Goal: Information Seeking & Learning: Learn about a topic

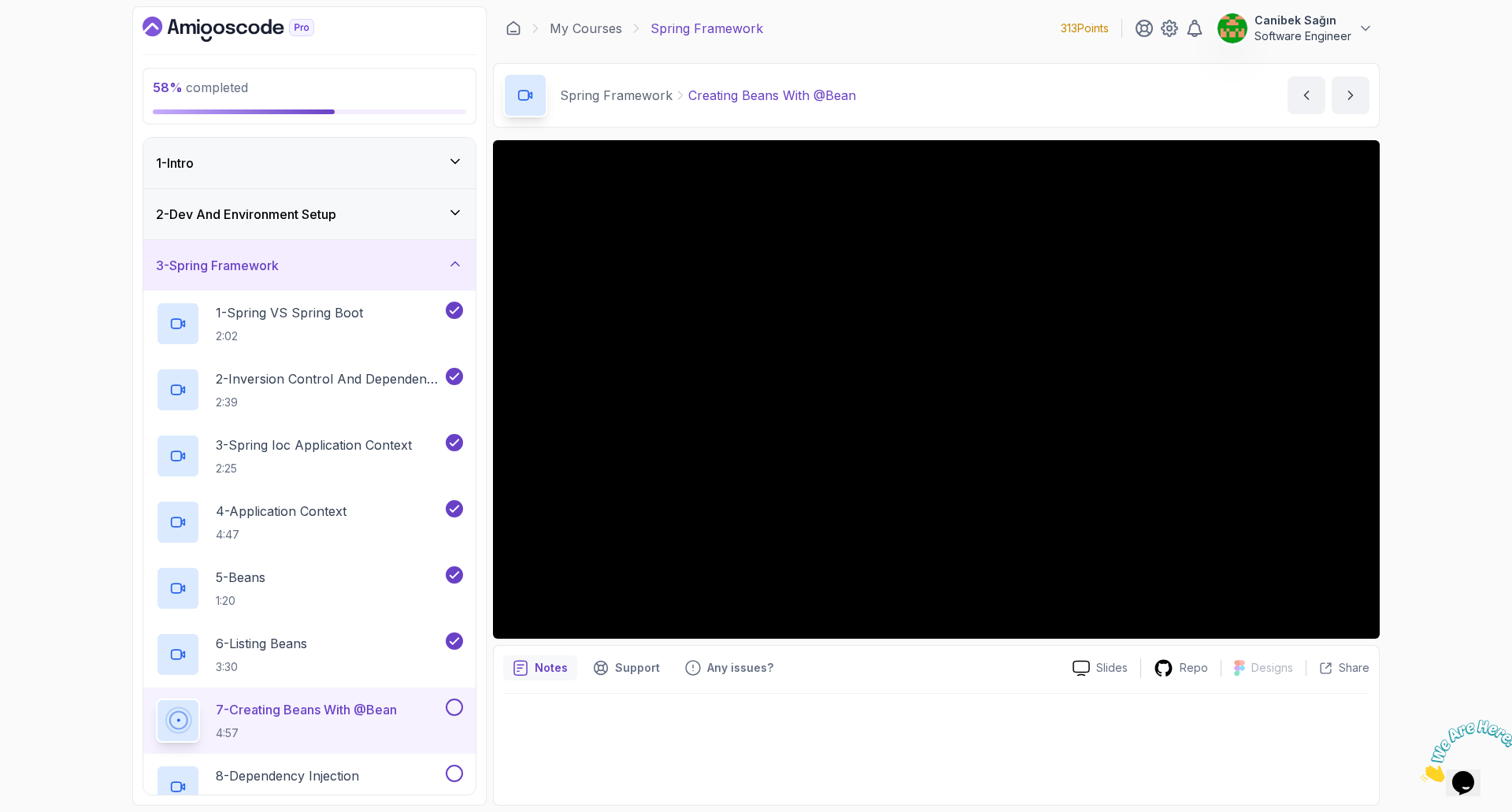
scroll to position [472, 0]
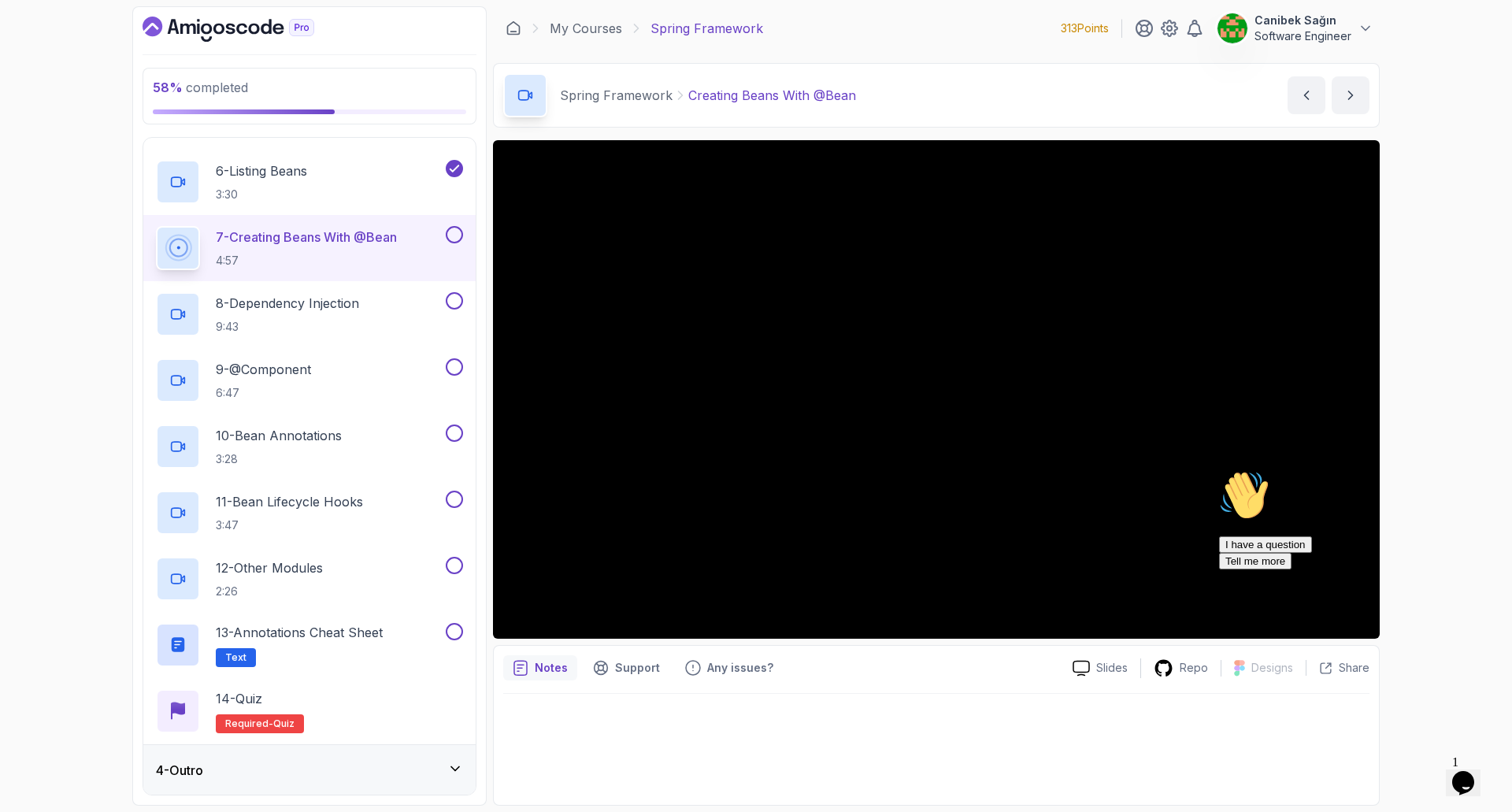
drag, startPoint x: 1475, startPoint y: 583, endPoint x: 2623, endPoint y: 1081, distance: 1251.4
click at [1219, 471] on icon "Chat attention grabber" at bounding box center [1219, 471] width 0 height 0
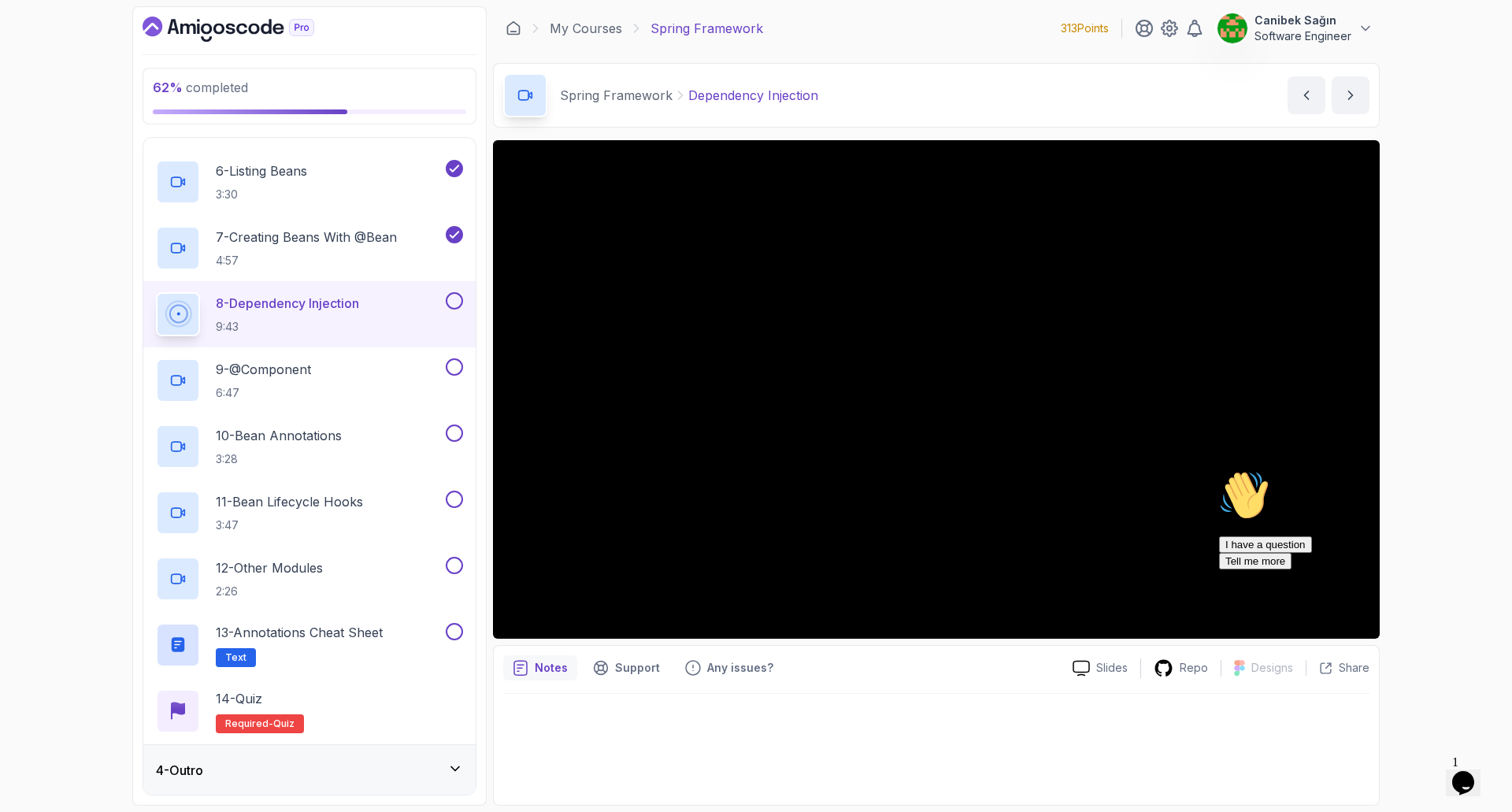
click at [1219, 471] on icon "Chat attention grabber" at bounding box center [1219, 471] width 0 height 0
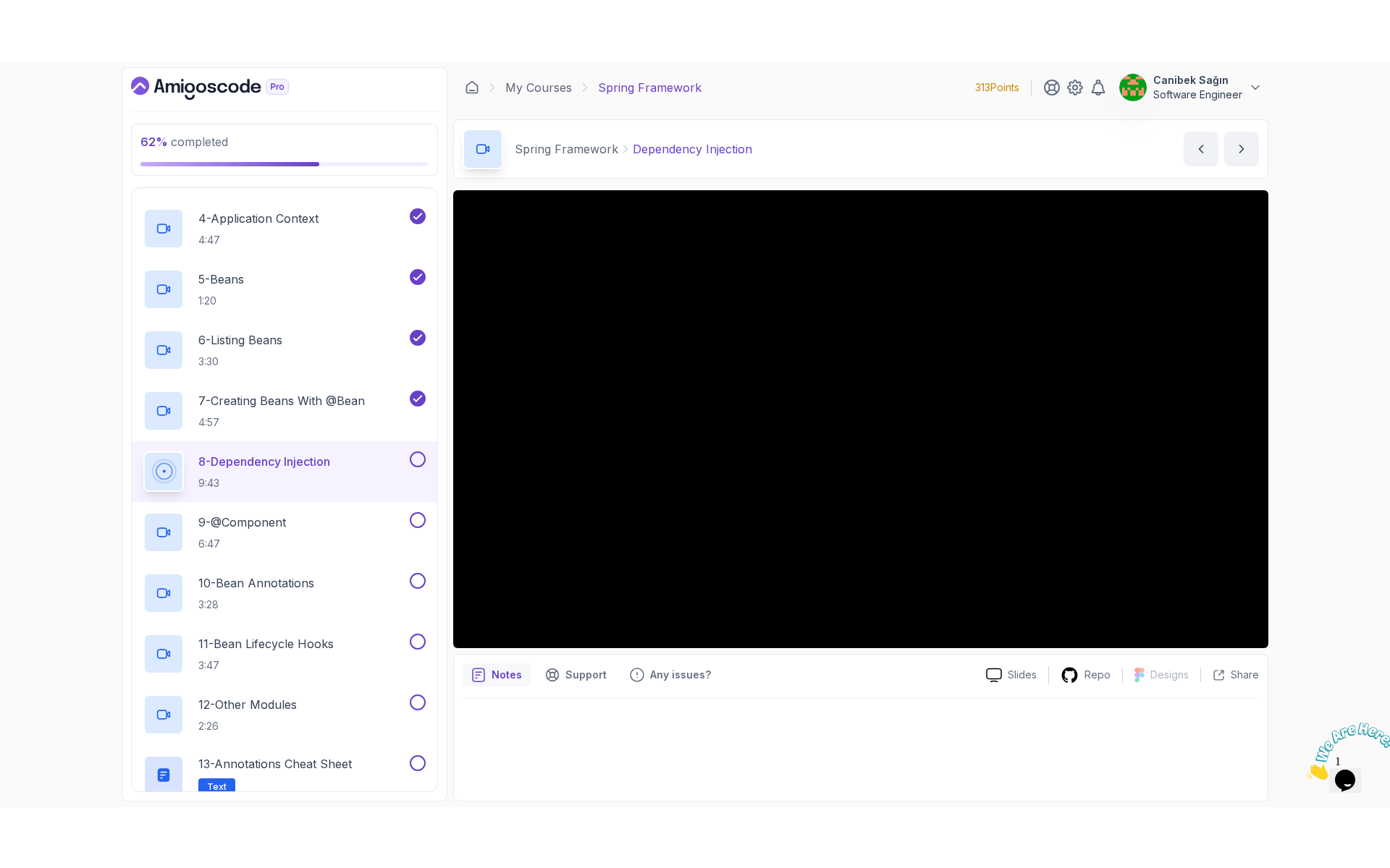
scroll to position [434, 0]
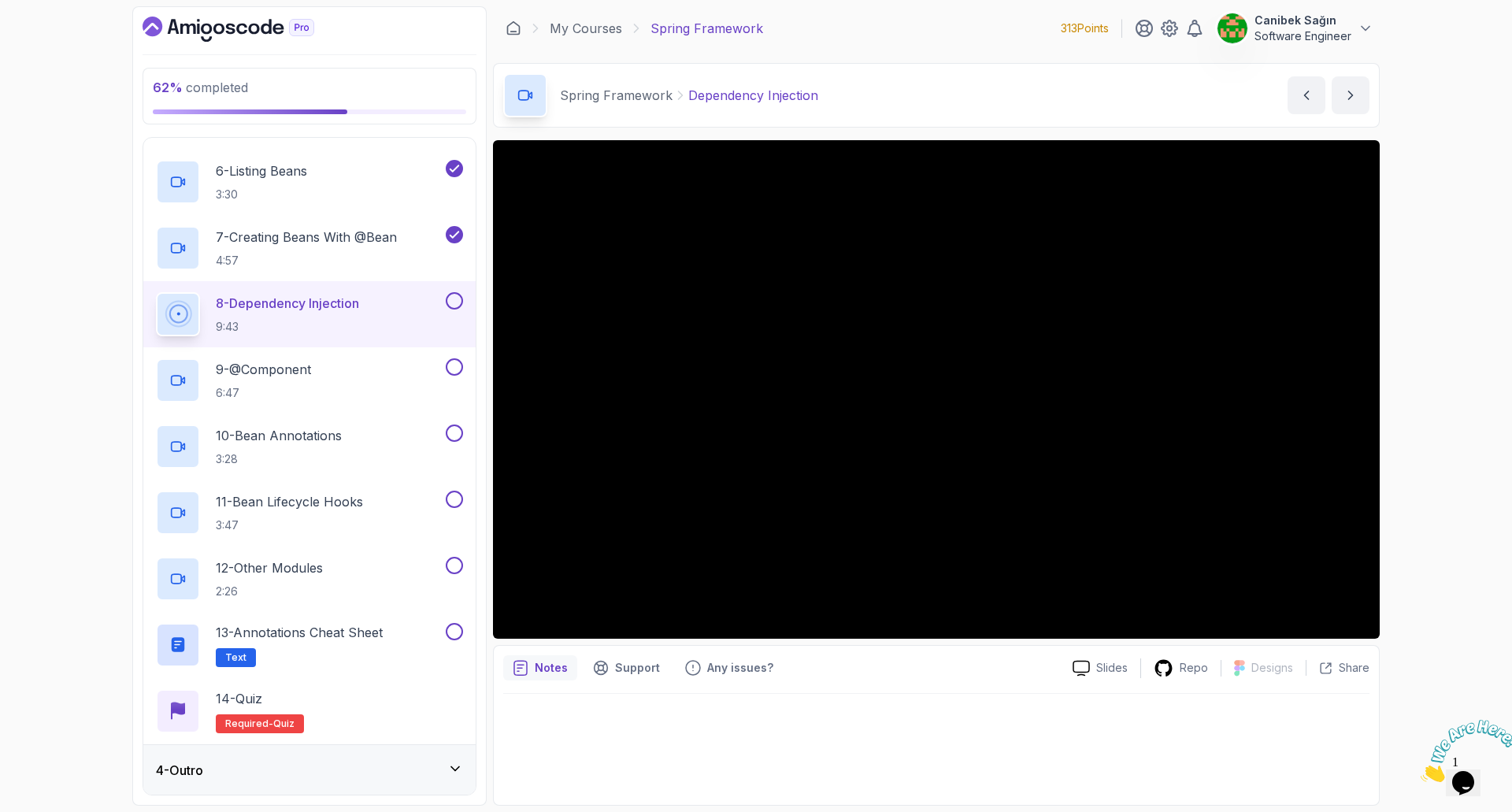
click at [1002, 681] on div "Notes Support Any issues? Slides Repo Designs Design not available Share" at bounding box center [936, 725] width 886 height 160
click at [1455, 464] on div "62 % completed 1 - Intro 2 - Dev And Environment Setup 3 - Spring Framework 1 -…" at bounding box center [756, 406] width 1512 height 812
click at [415, 372] on div "9 - @Component 6:47" at bounding box center [299, 380] width 287 height 44
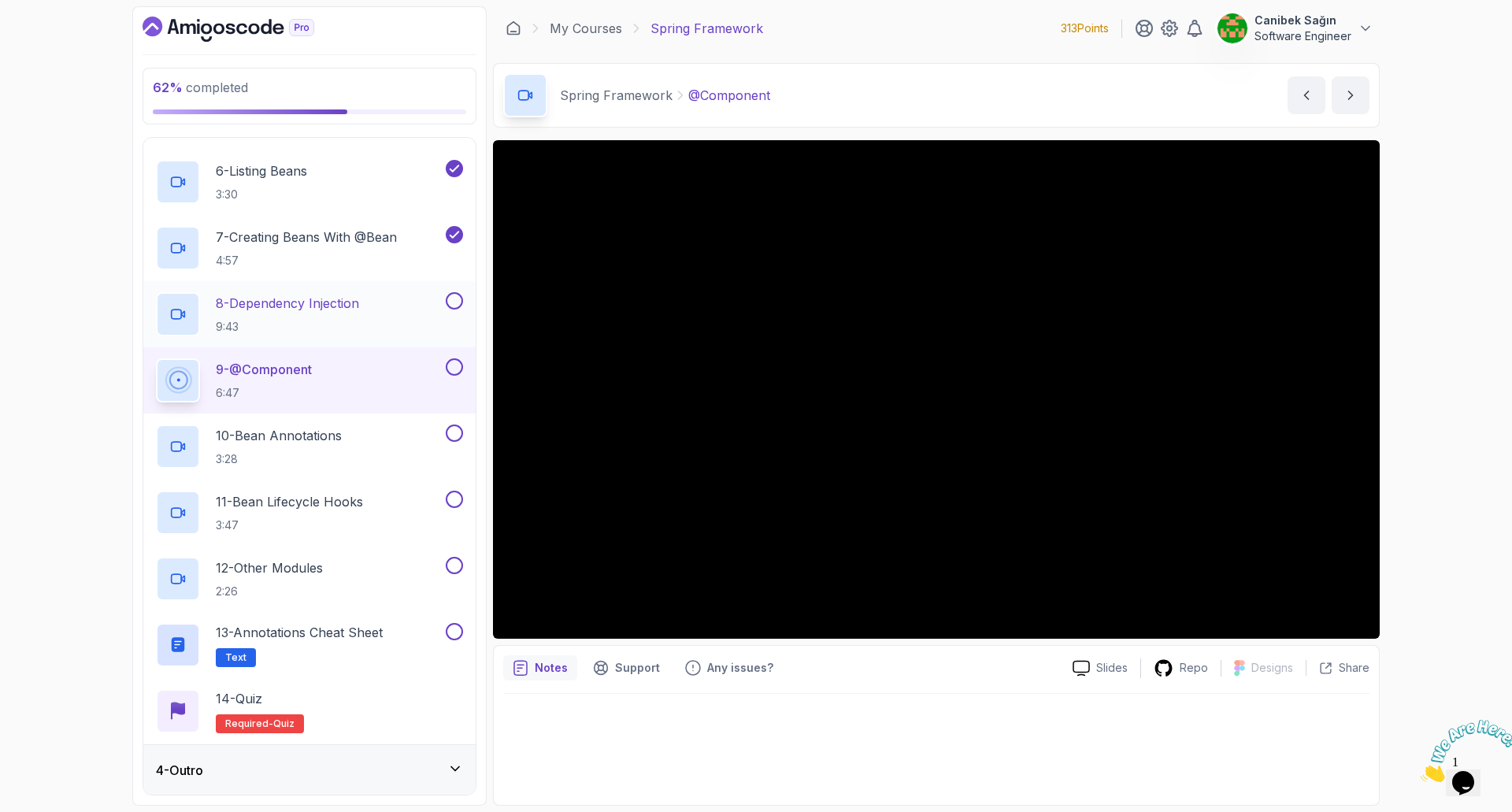
click at [456, 302] on button at bounding box center [454, 300] width 17 height 17
click at [446, 367] on button at bounding box center [454, 367] width 17 height 17
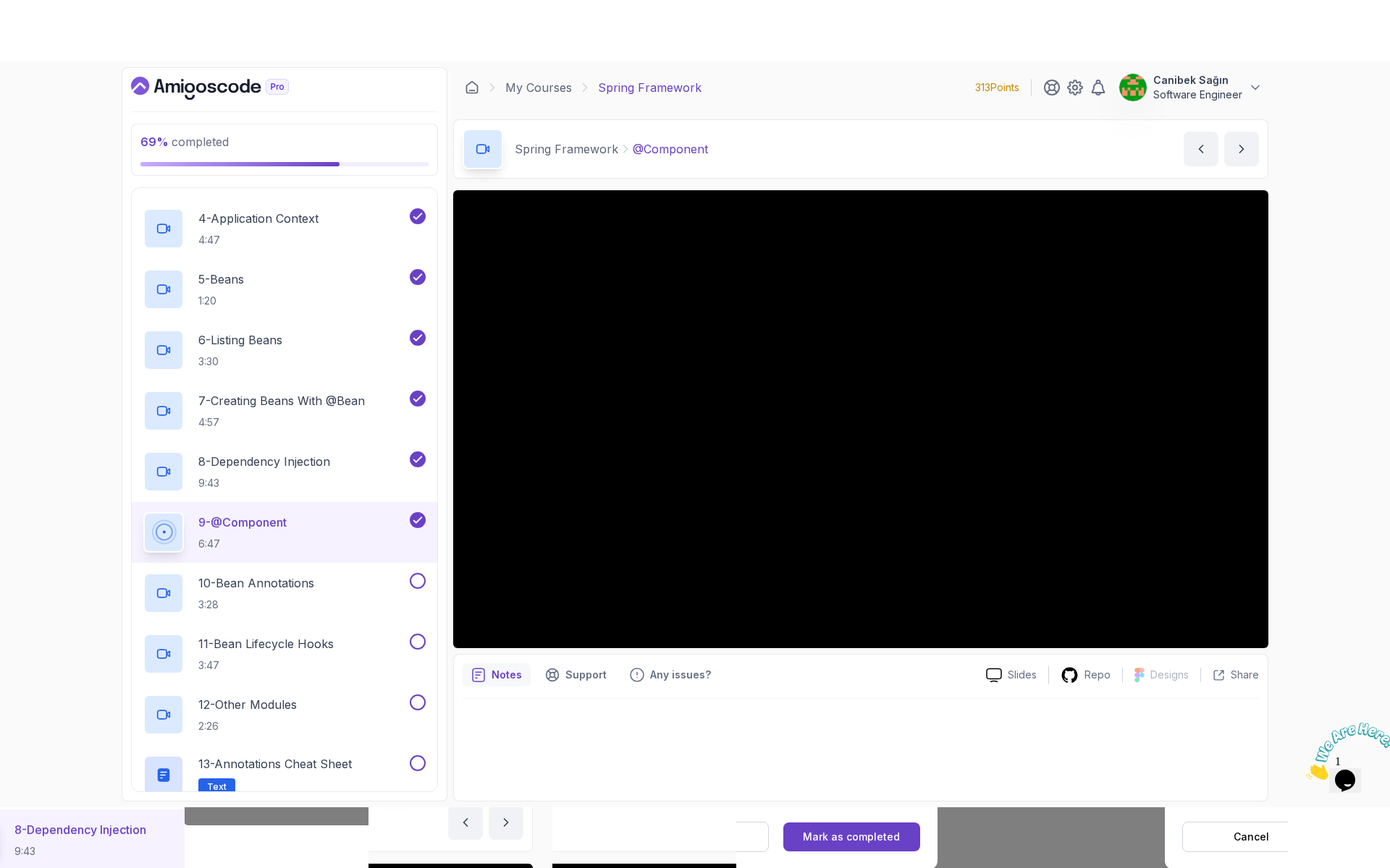
scroll to position [434, 0]
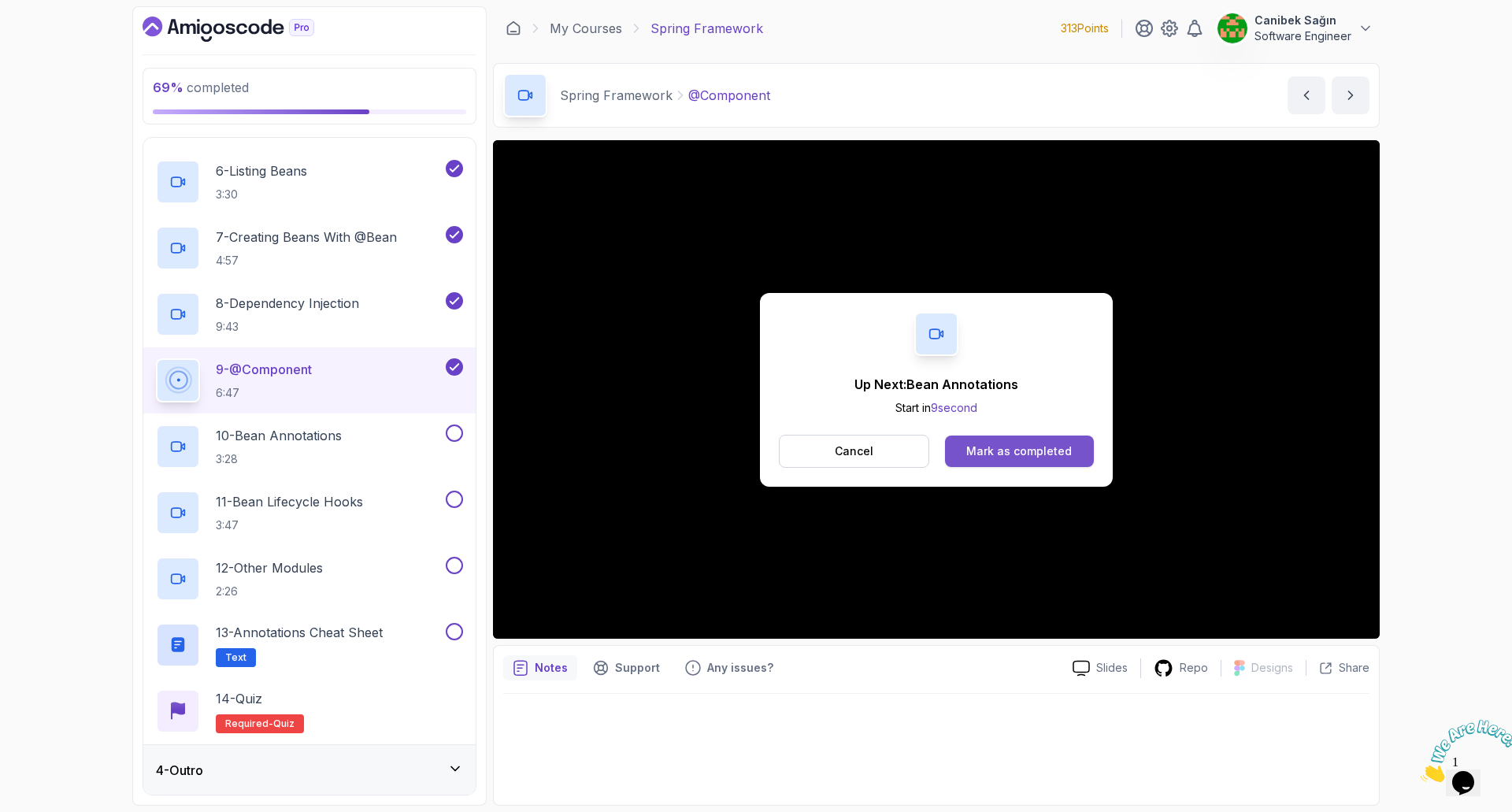
click at [1003, 447] on div "Mark as completed" at bounding box center [1019, 452] width 106 height 16
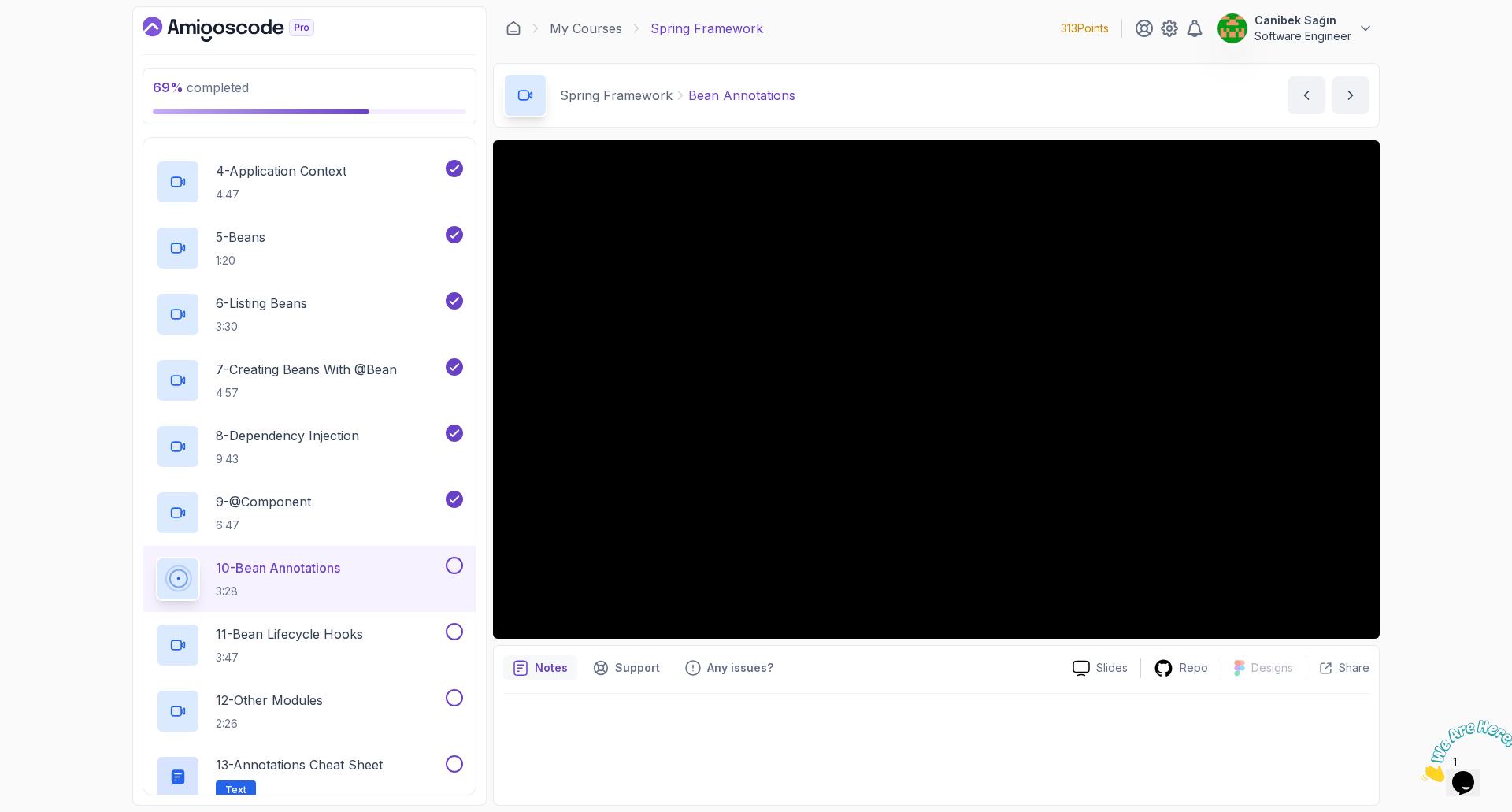
scroll to position [472, 0]
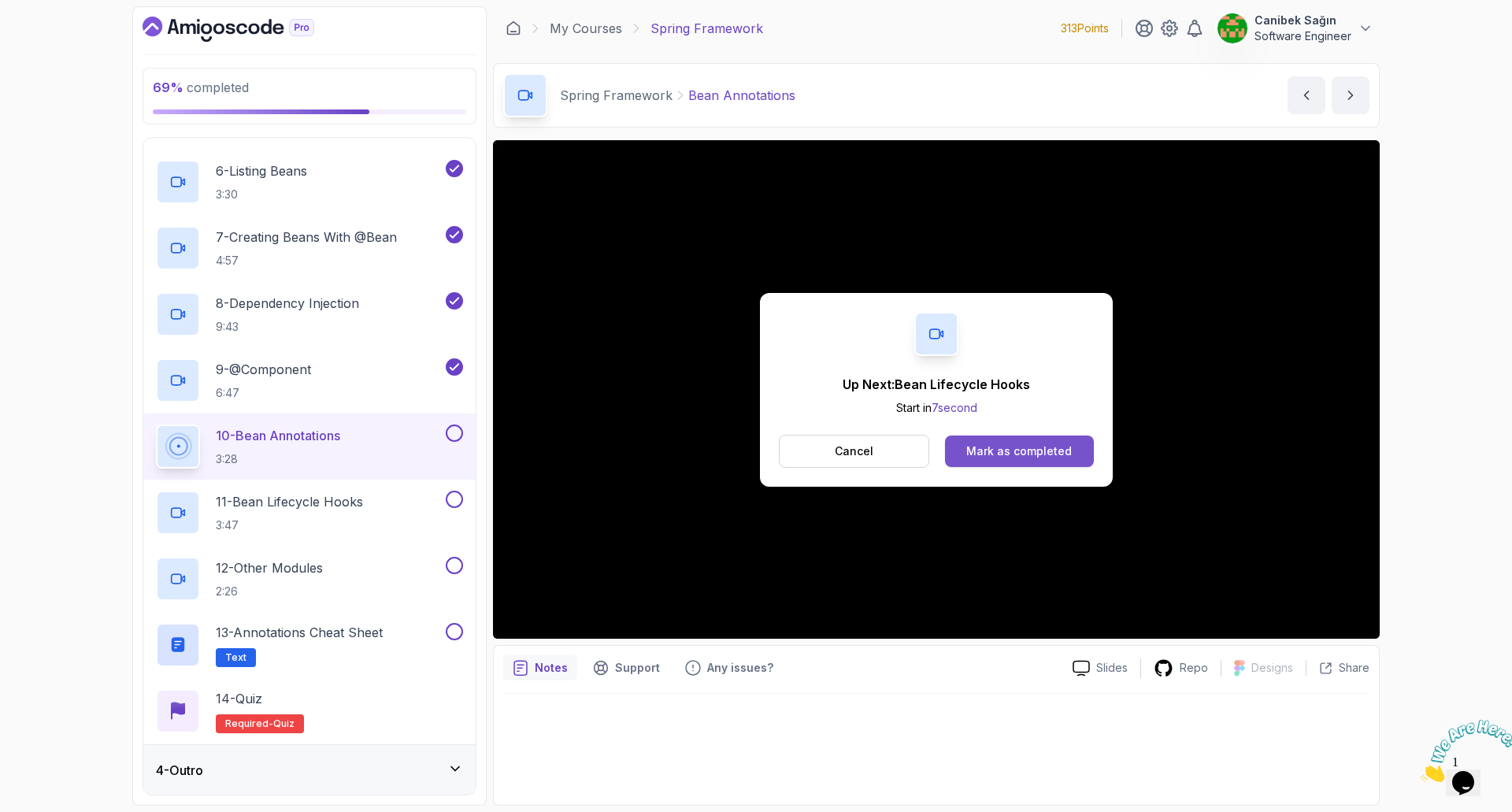
click at [1055, 445] on div "Mark as completed" at bounding box center [1019, 452] width 106 height 16
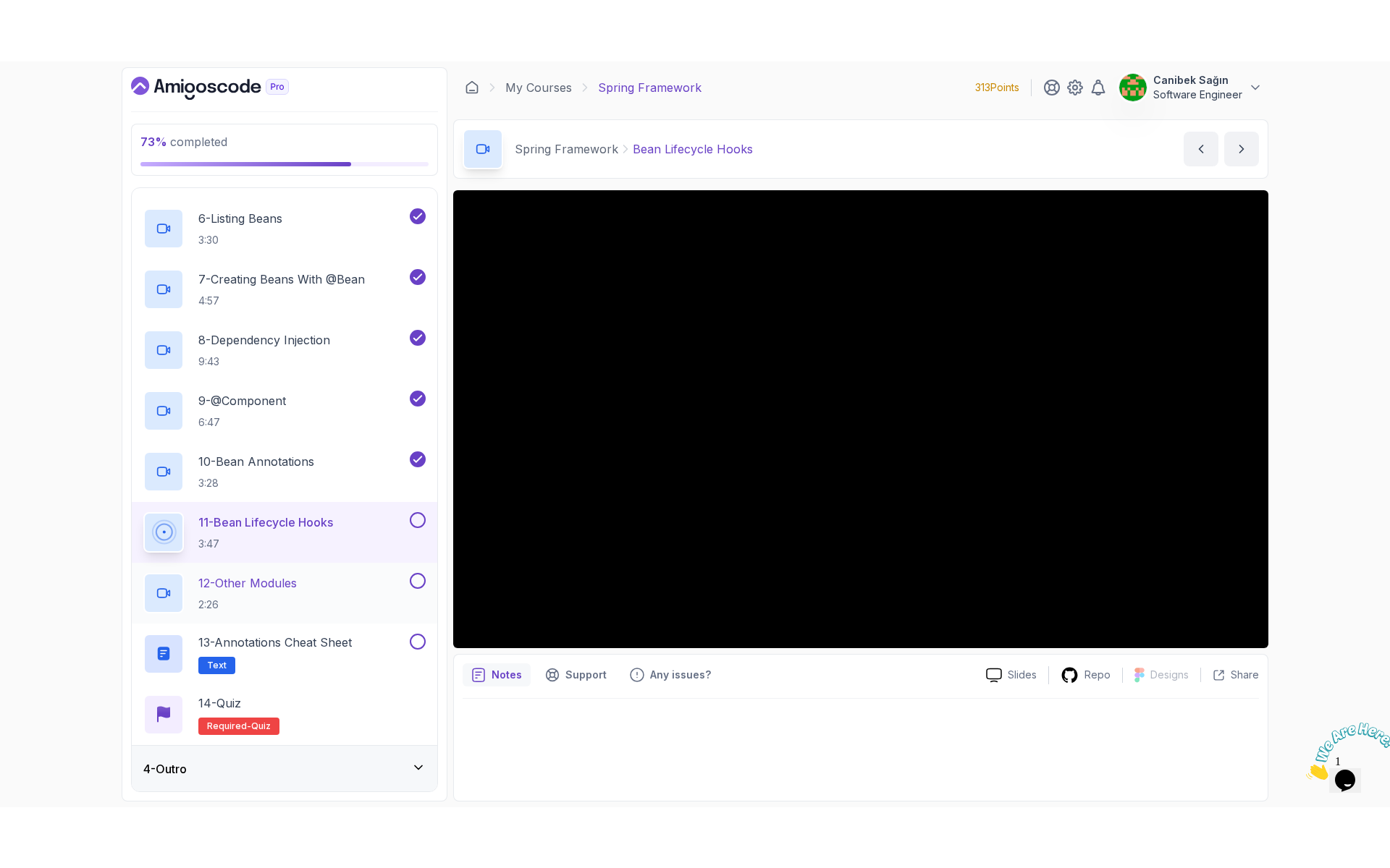
scroll to position [435, 0]
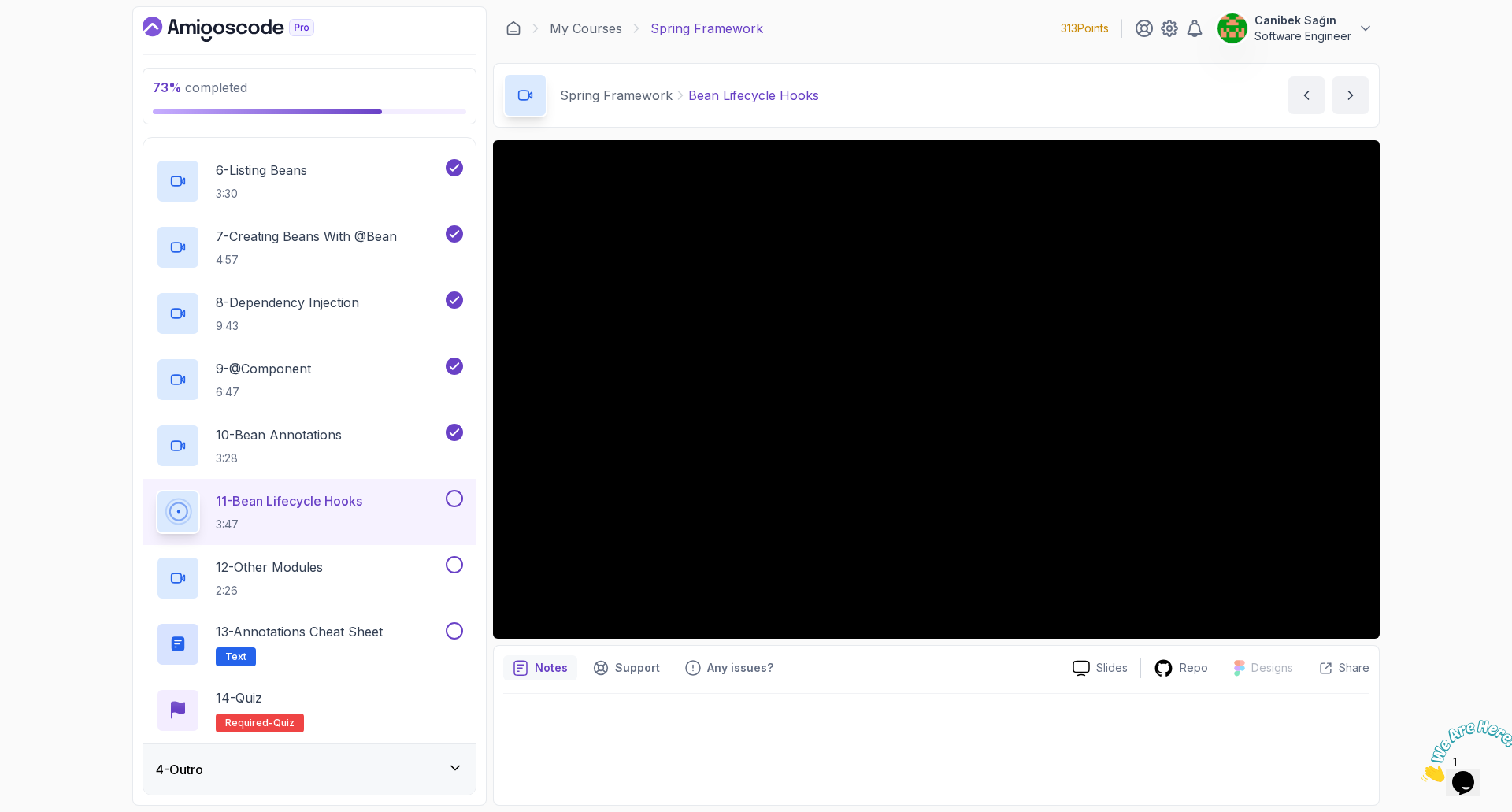
click at [1101, 779] on div at bounding box center [936, 744] width 867 height 101
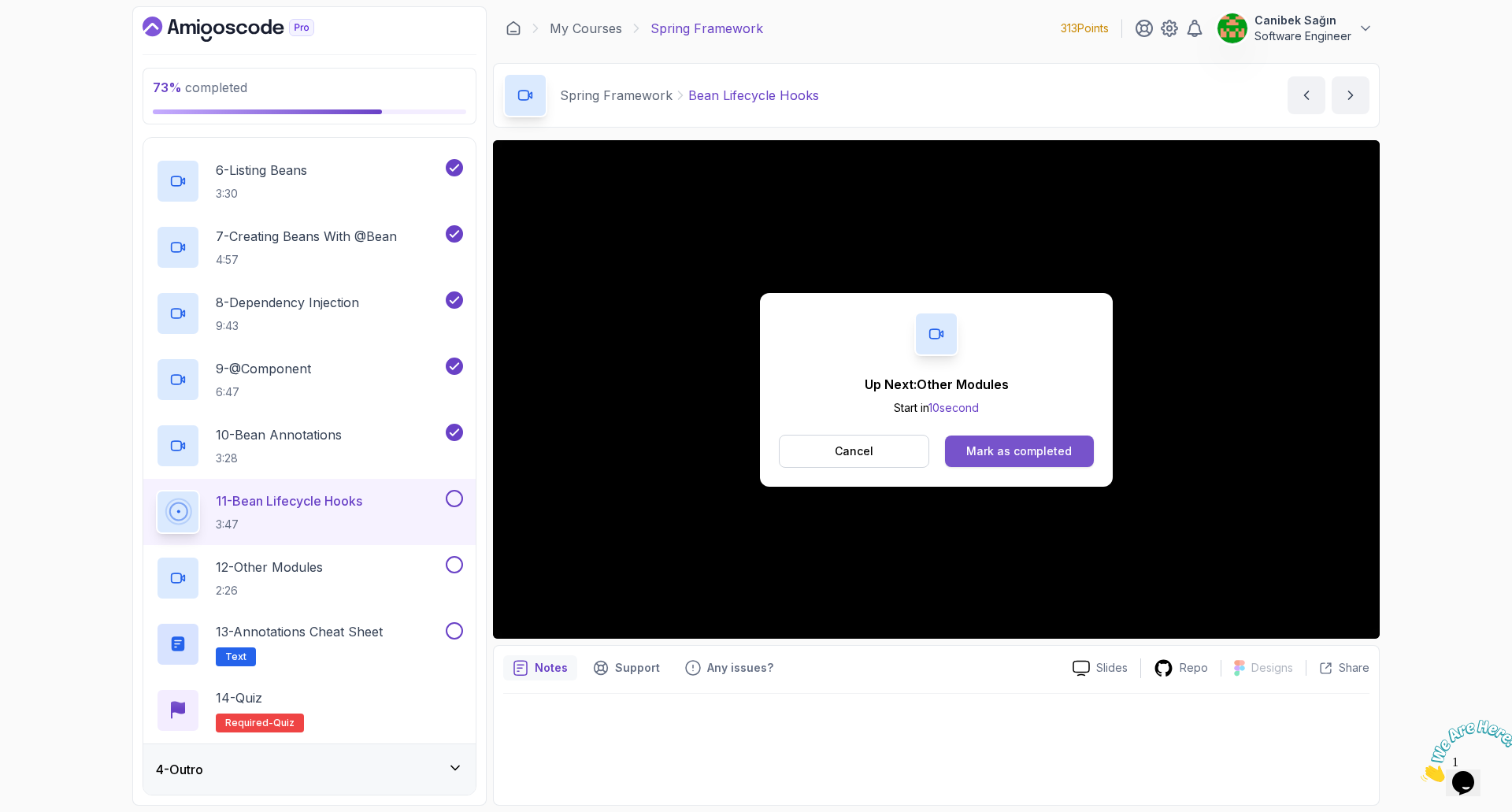
click at [1041, 446] on div "Mark as completed" at bounding box center [1019, 452] width 106 height 16
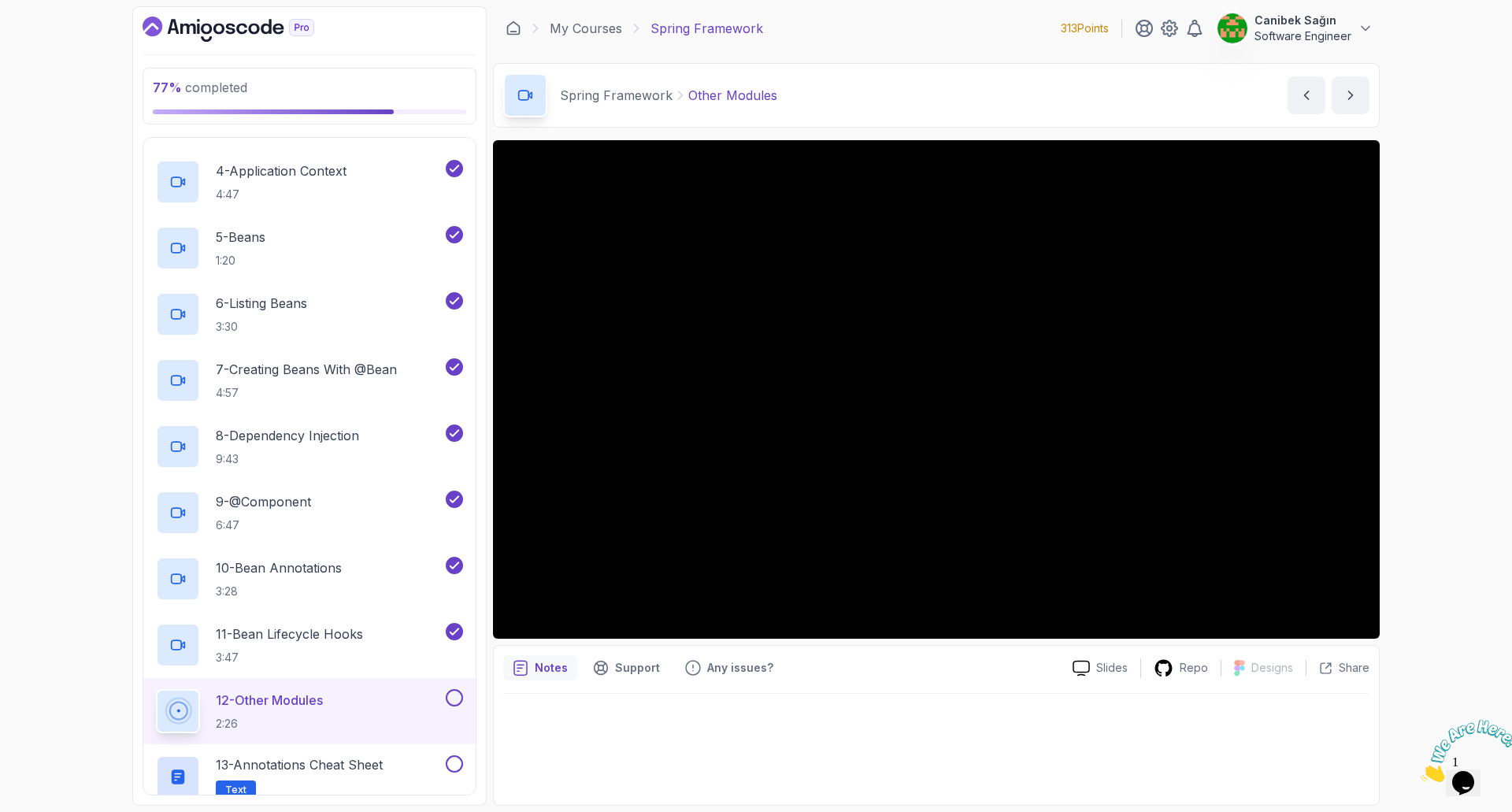
scroll to position [473, 0]
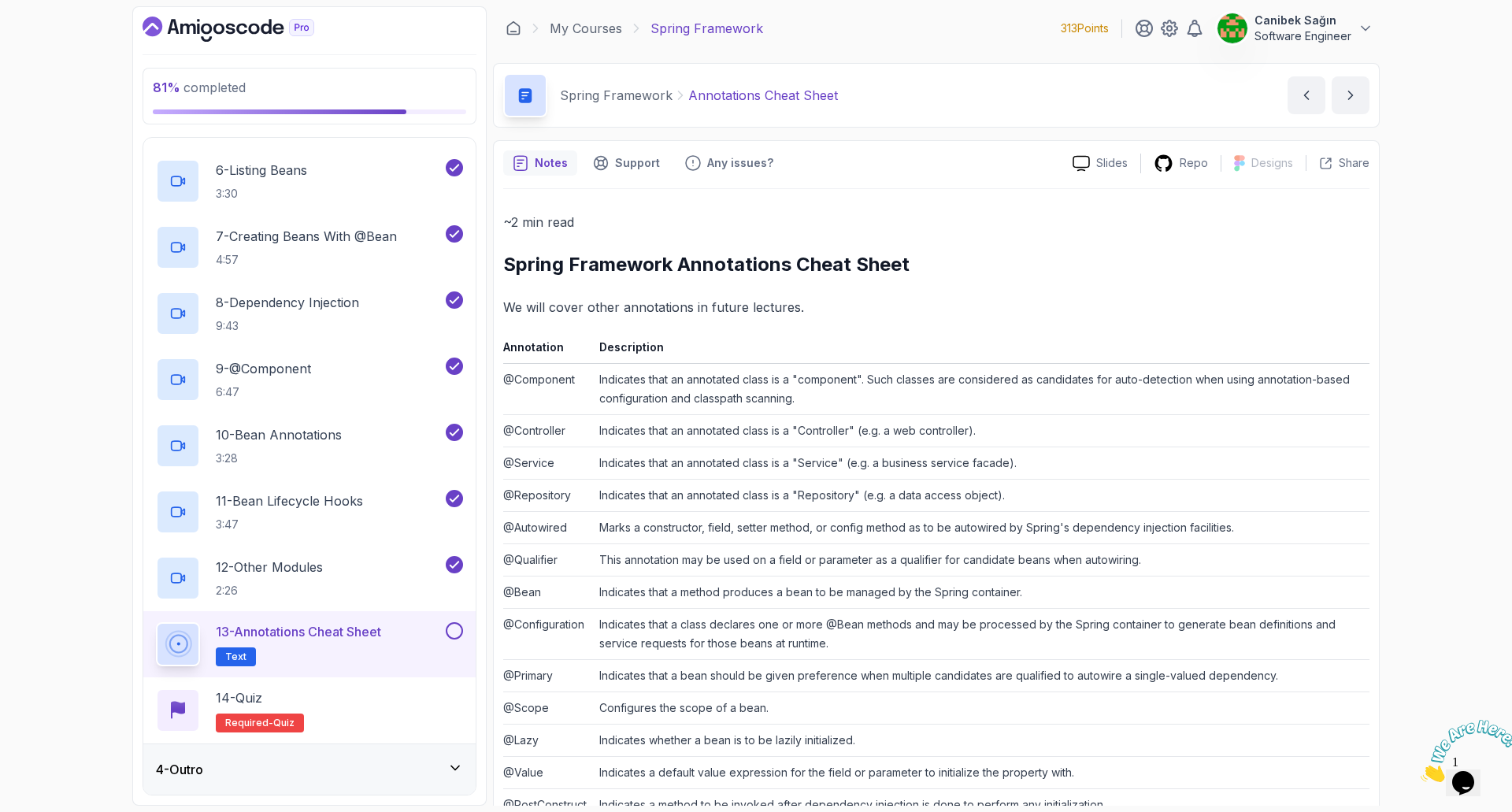
scroll to position [144, 0]
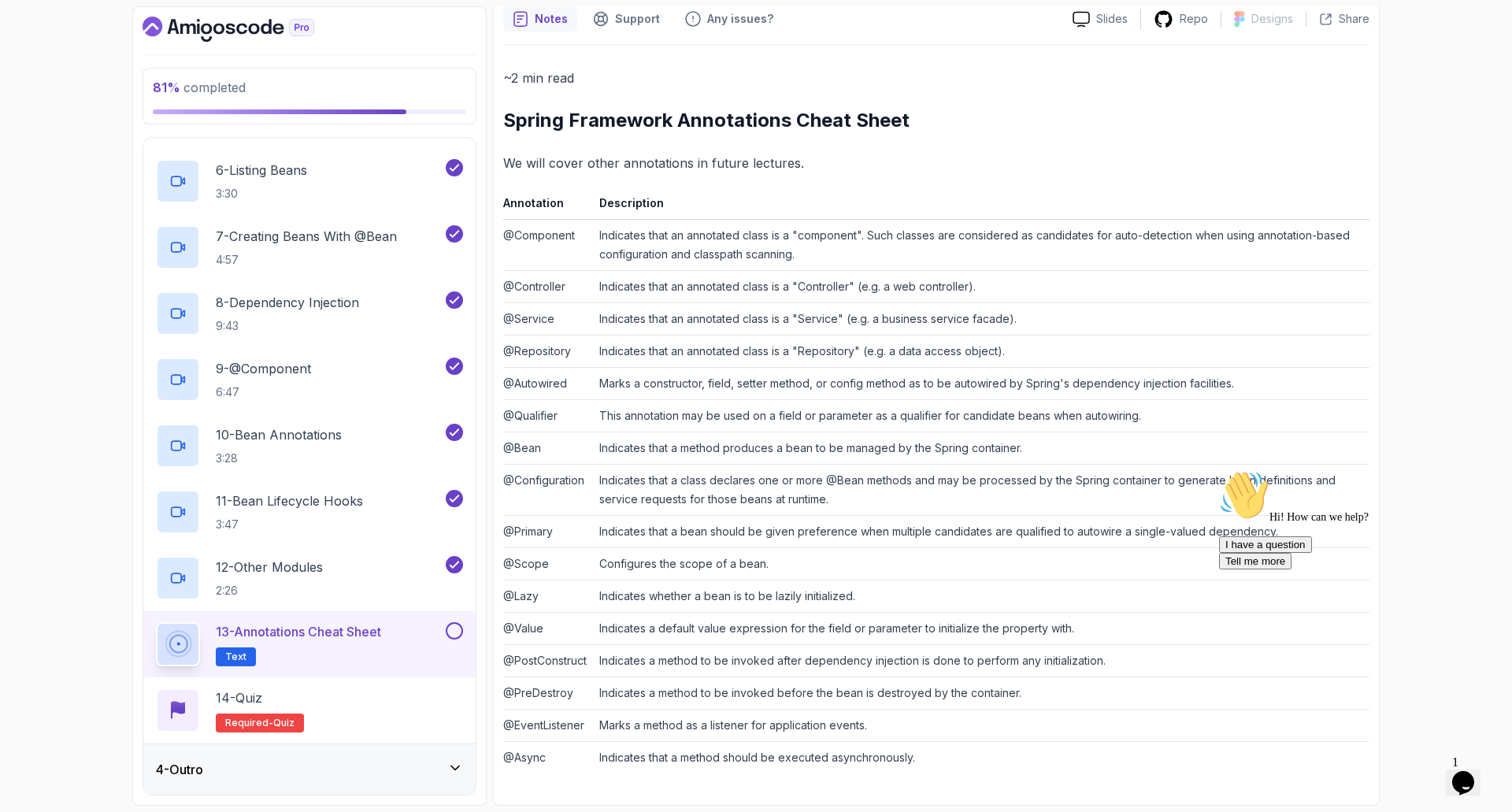
click at [449, 624] on button at bounding box center [454, 630] width 17 height 17
click at [376, 701] on div "14 - Quiz Required- quiz" at bounding box center [309, 710] width 307 height 44
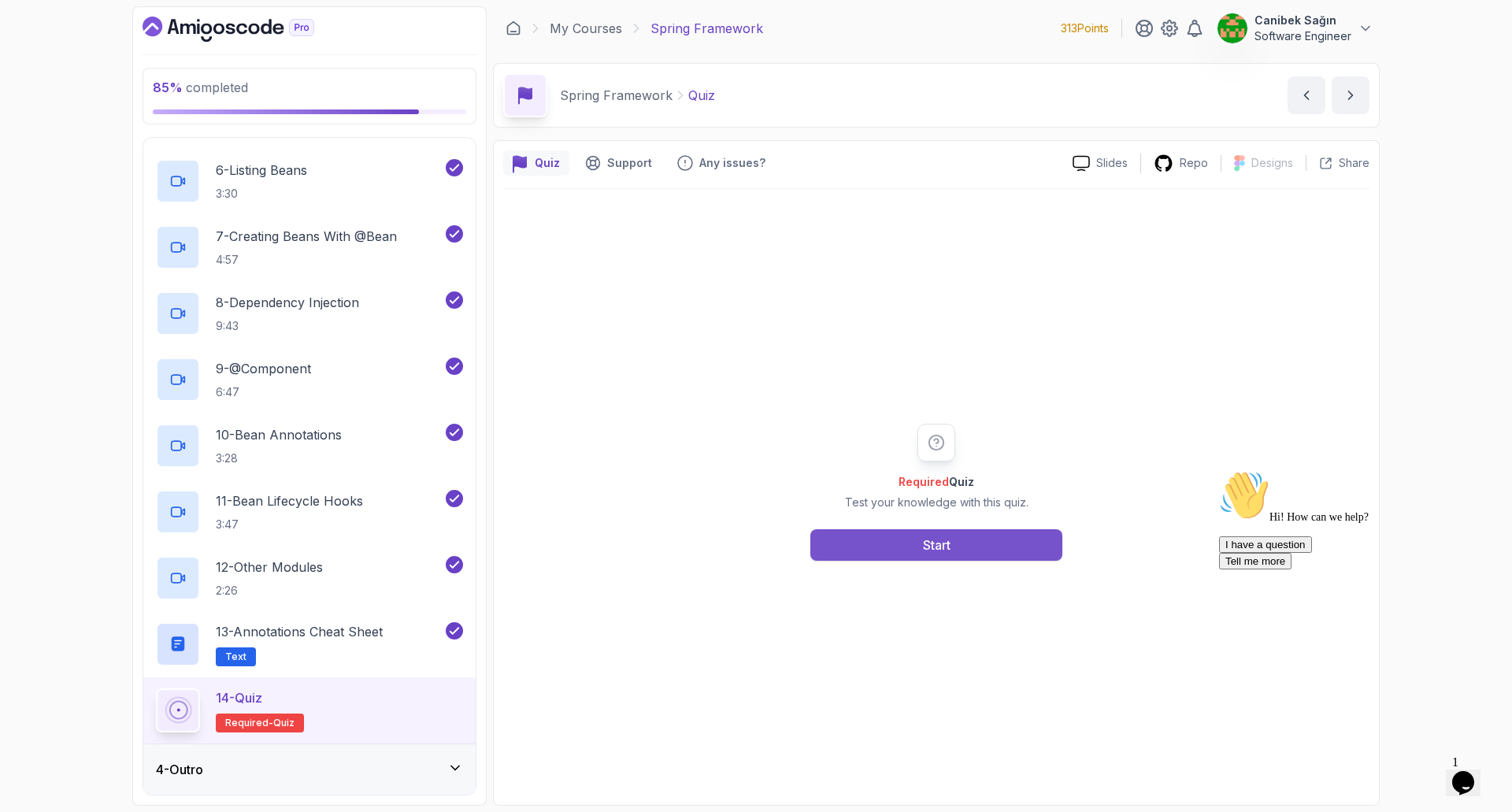
click at [941, 535] on button "Start" at bounding box center [936, 544] width 252 height 31
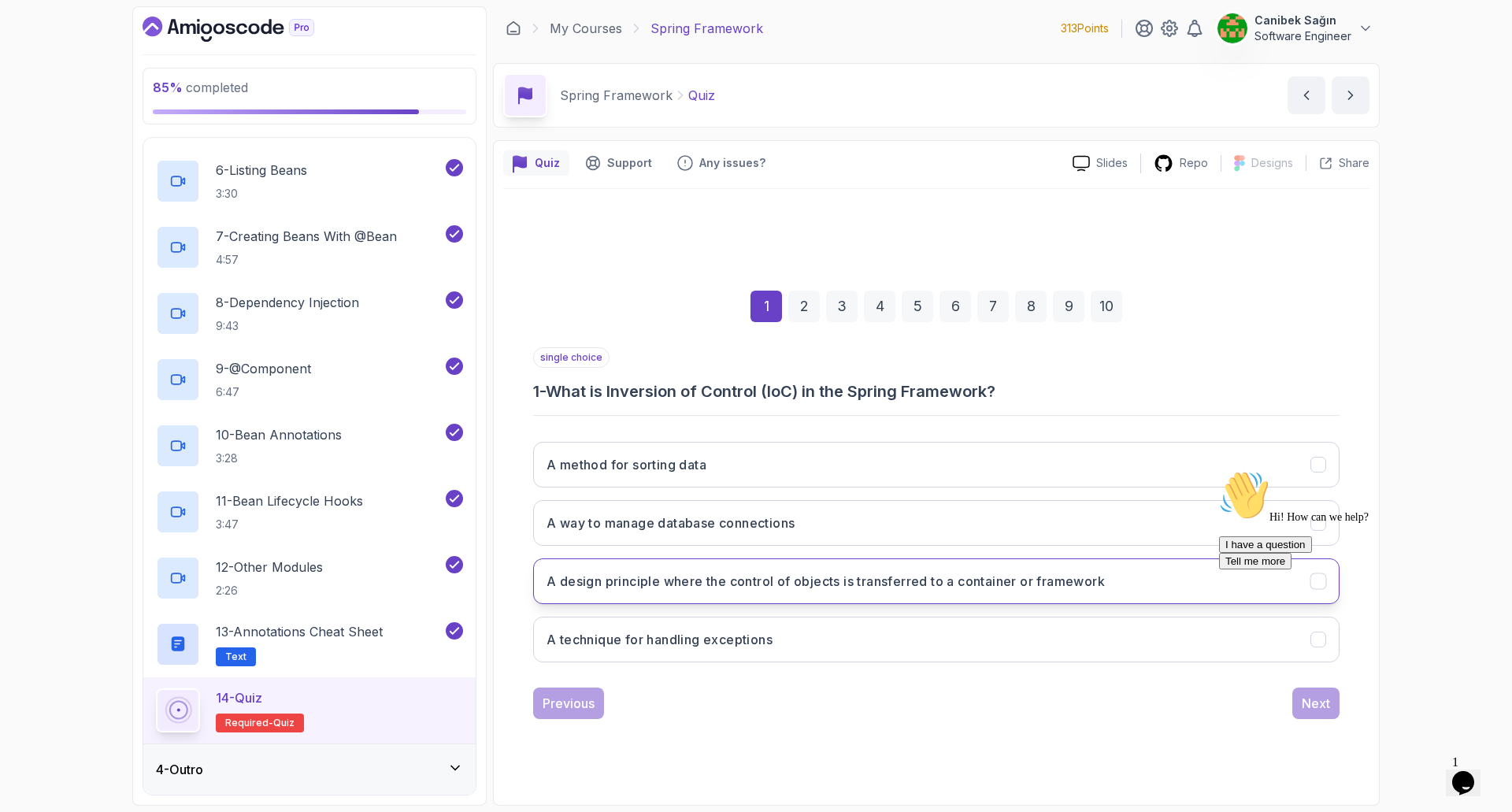
click at [719, 587] on h3 "A design principle where the control of objects is transferred to a container o…" at bounding box center [825, 581] width 558 height 19
click at [1307, 569] on div "I have a question Tell me more" at bounding box center [1361, 552] width 283 height 33
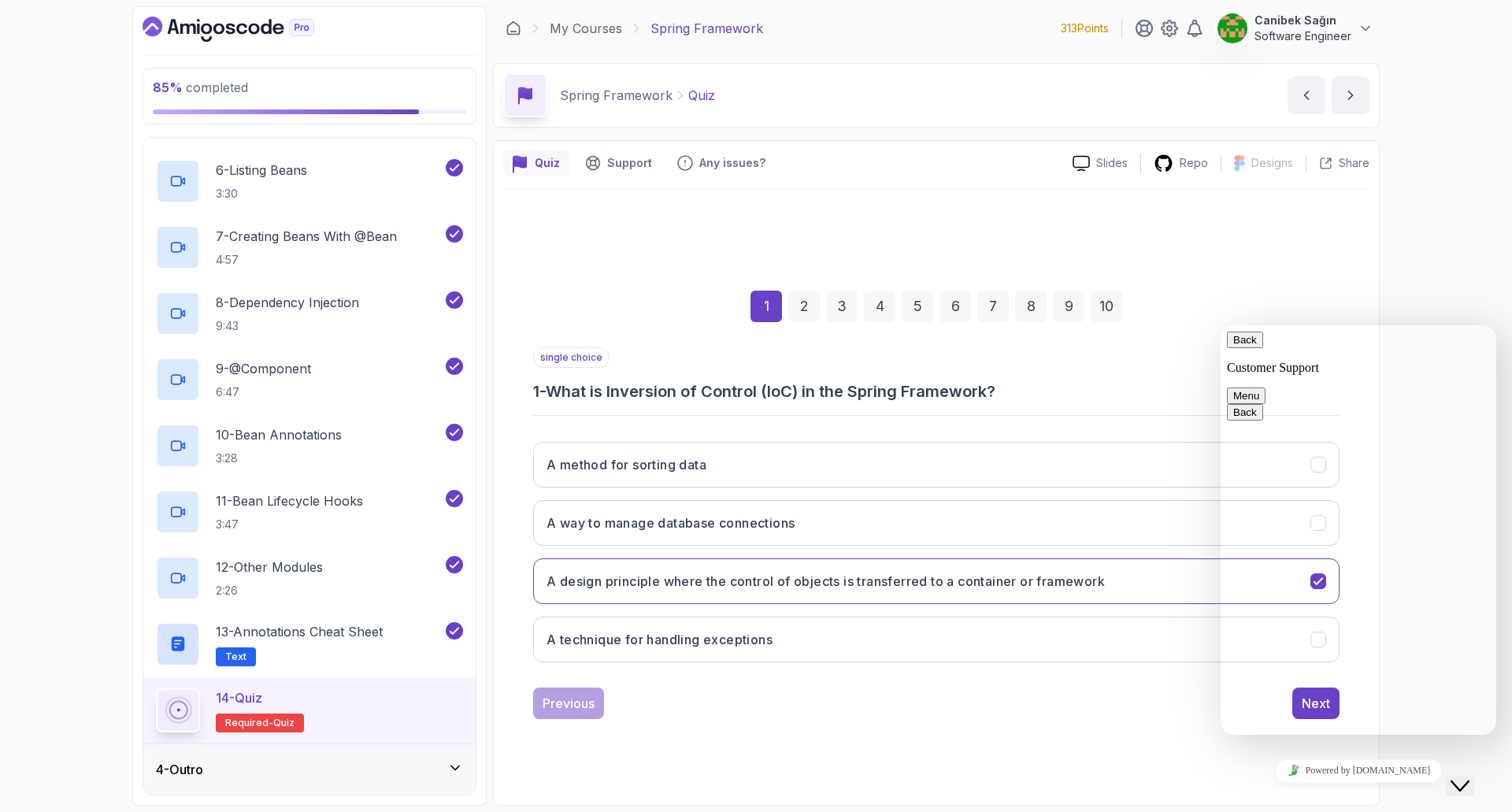
click at [1250, 347] on button "Back" at bounding box center [1245, 340] width 36 height 16
click at [1116, 769] on div "1 2 3 4 5 6 7 8 9 10 single choice 1 - What is Inversion of Control (IoC) in th…" at bounding box center [936, 492] width 867 height 607
click at [1116, 764] on div "1 2 3 4 5 6 7 8 9 10 single choice 1 - What is Inversion of Control (IoC) in th…" at bounding box center [936, 492] width 867 height 607
click at [1470, 776] on icon "Close Chat This icon closes the chat window." at bounding box center [1459, 785] width 19 height 19
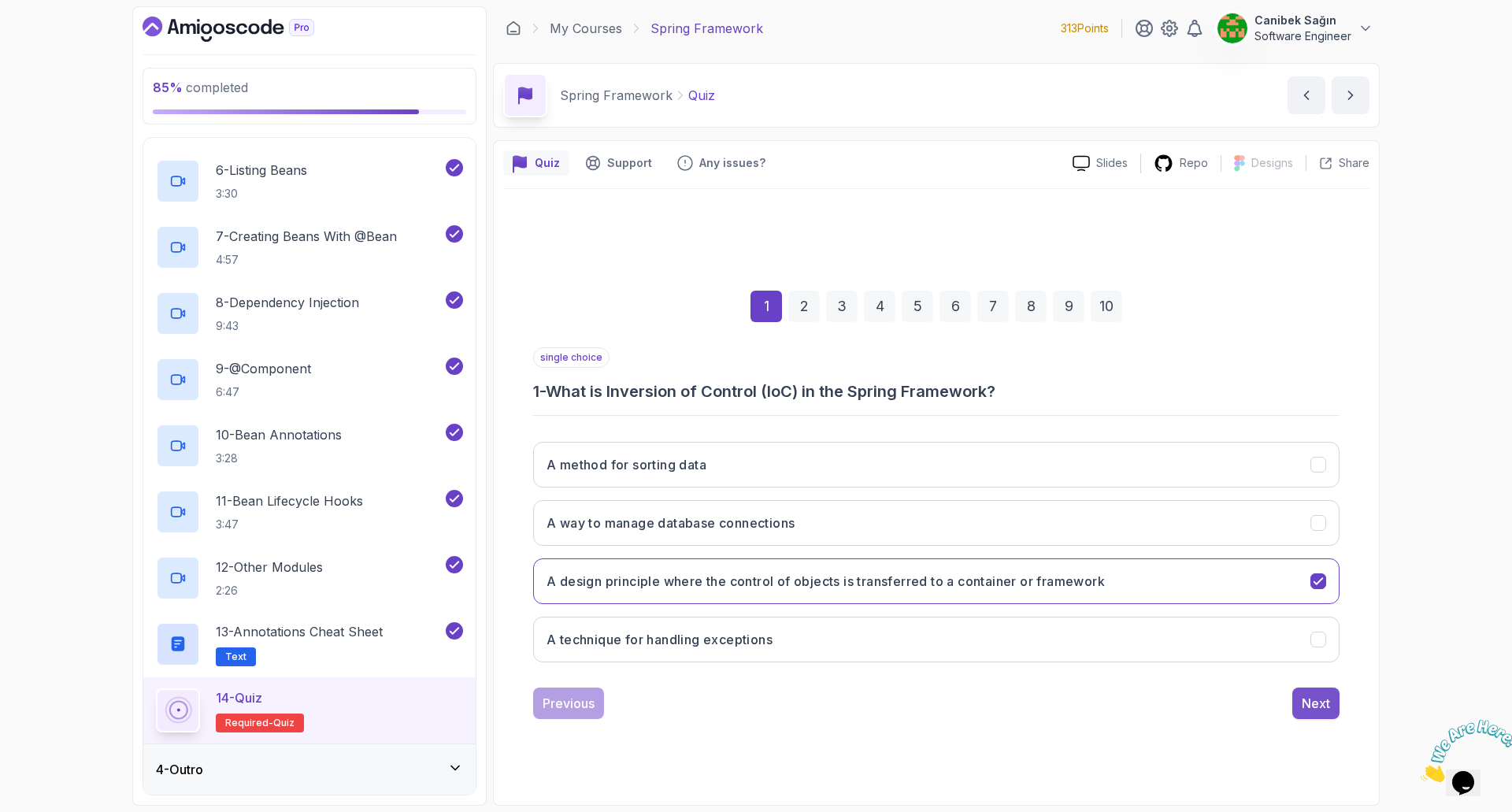
click at [1314, 713] on button "Next" at bounding box center [1316, 703] width 48 height 31
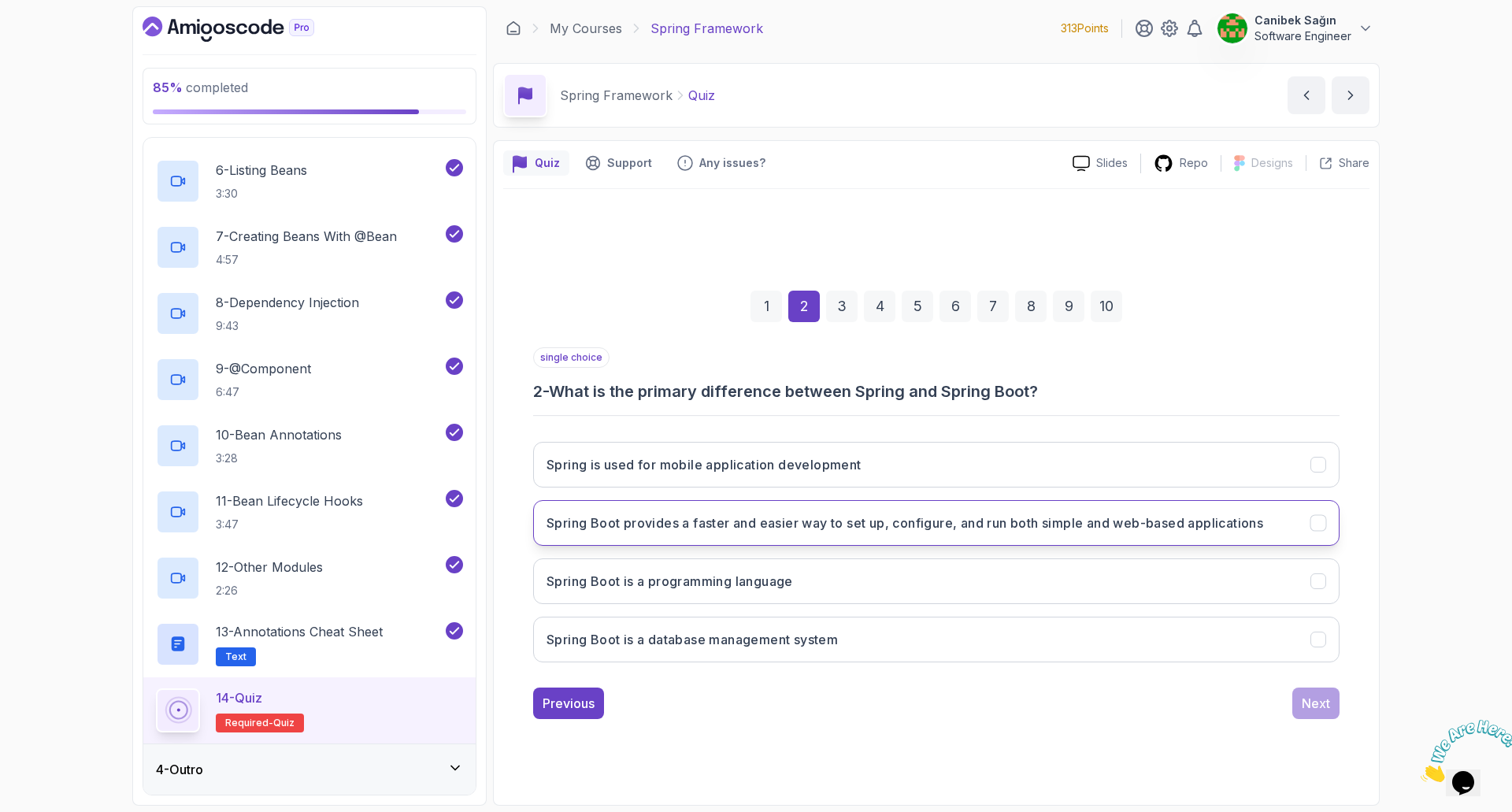
click at [655, 519] on h3 "Spring Boot provides a faster and easier way to set up, configure, and run both…" at bounding box center [905, 523] width 717 height 19
click at [1317, 698] on div "Next" at bounding box center [1316, 703] width 29 height 19
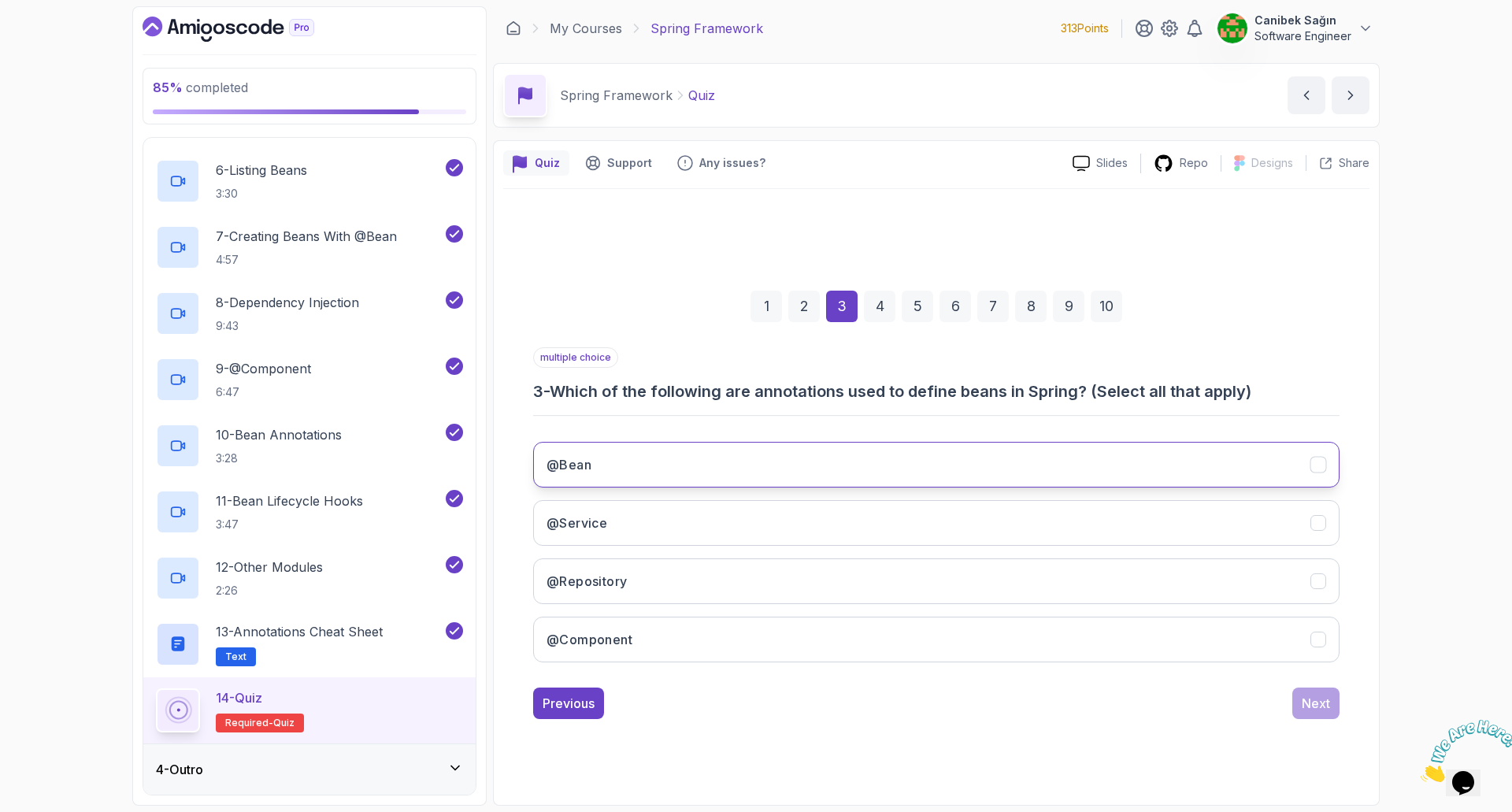
click at [713, 471] on button "@Bean" at bounding box center [937, 464] width 807 height 46
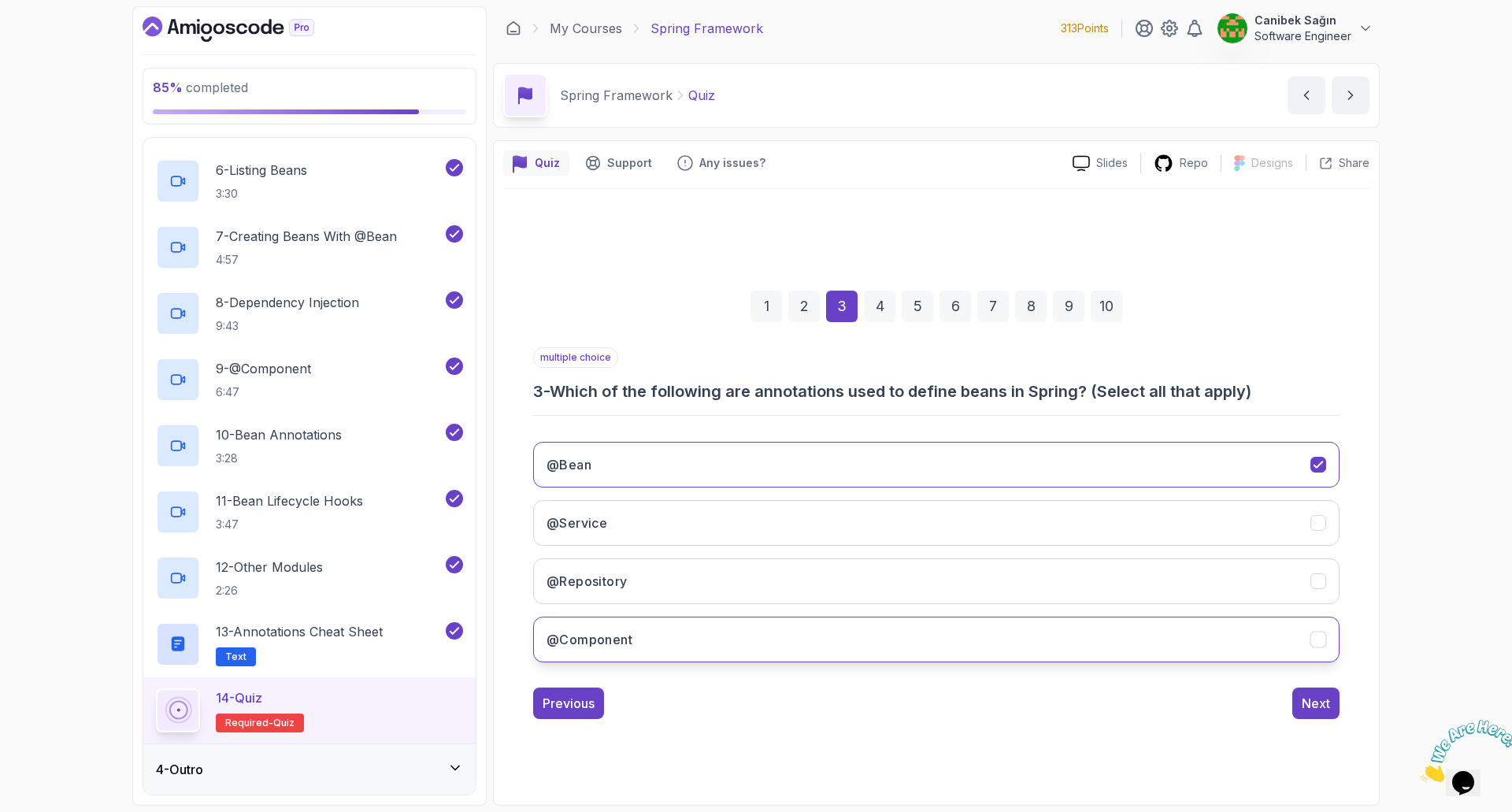
click at [756, 643] on button "@Component" at bounding box center [937, 639] width 807 height 46
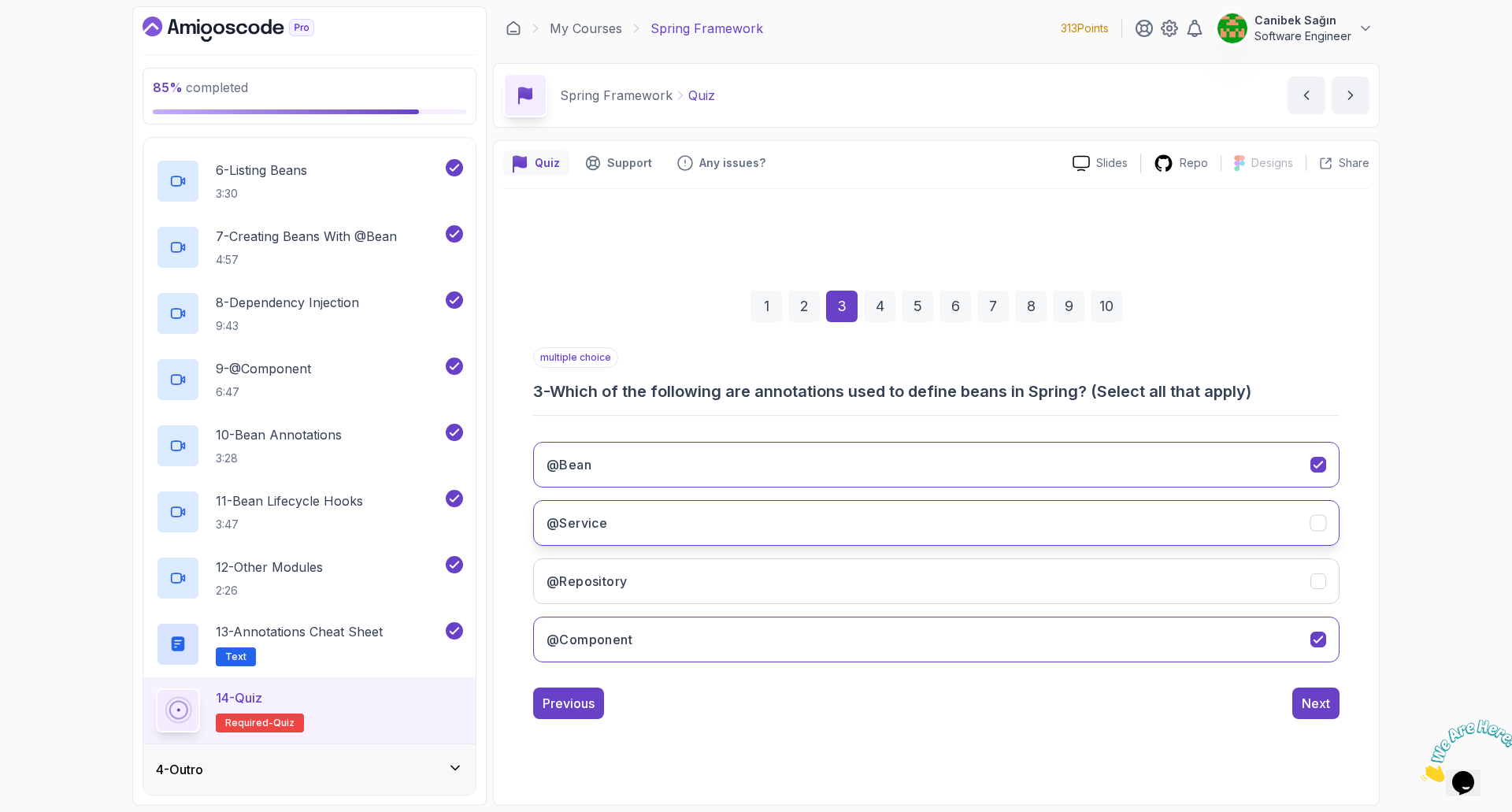
click at [706, 514] on button "@Service" at bounding box center [937, 523] width 807 height 46
click at [743, 582] on button "@Repository" at bounding box center [937, 581] width 807 height 46
click at [1321, 704] on div "Next" at bounding box center [1316, 703] width 29 height 19
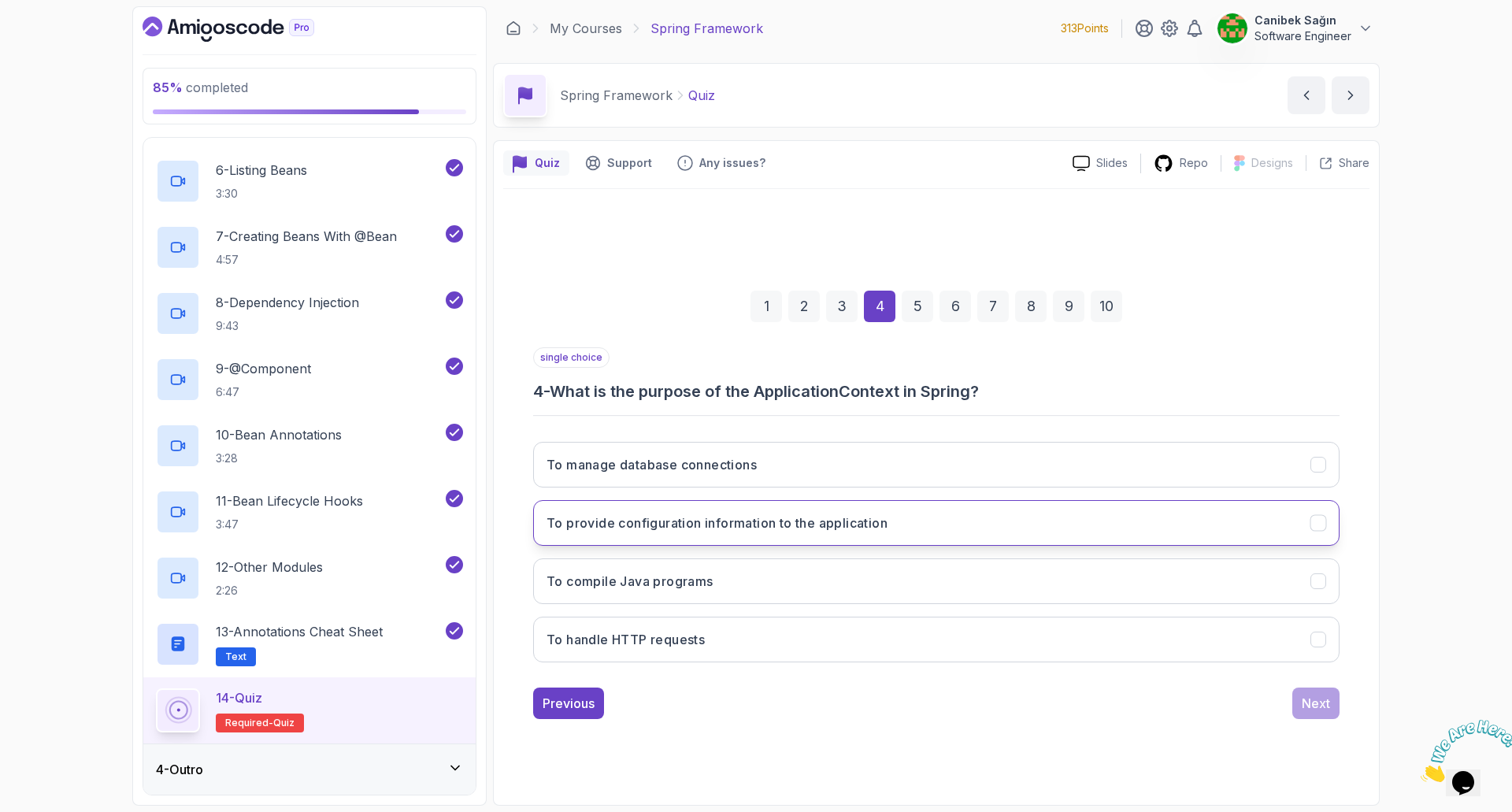
click at [829, 532] on button "To provide configuration information to the application" at bounding box center [937, 523] width 807 height 46
click at [1316, 699] on div "Next" at bounding box center [1316, 703] width 29 height 19
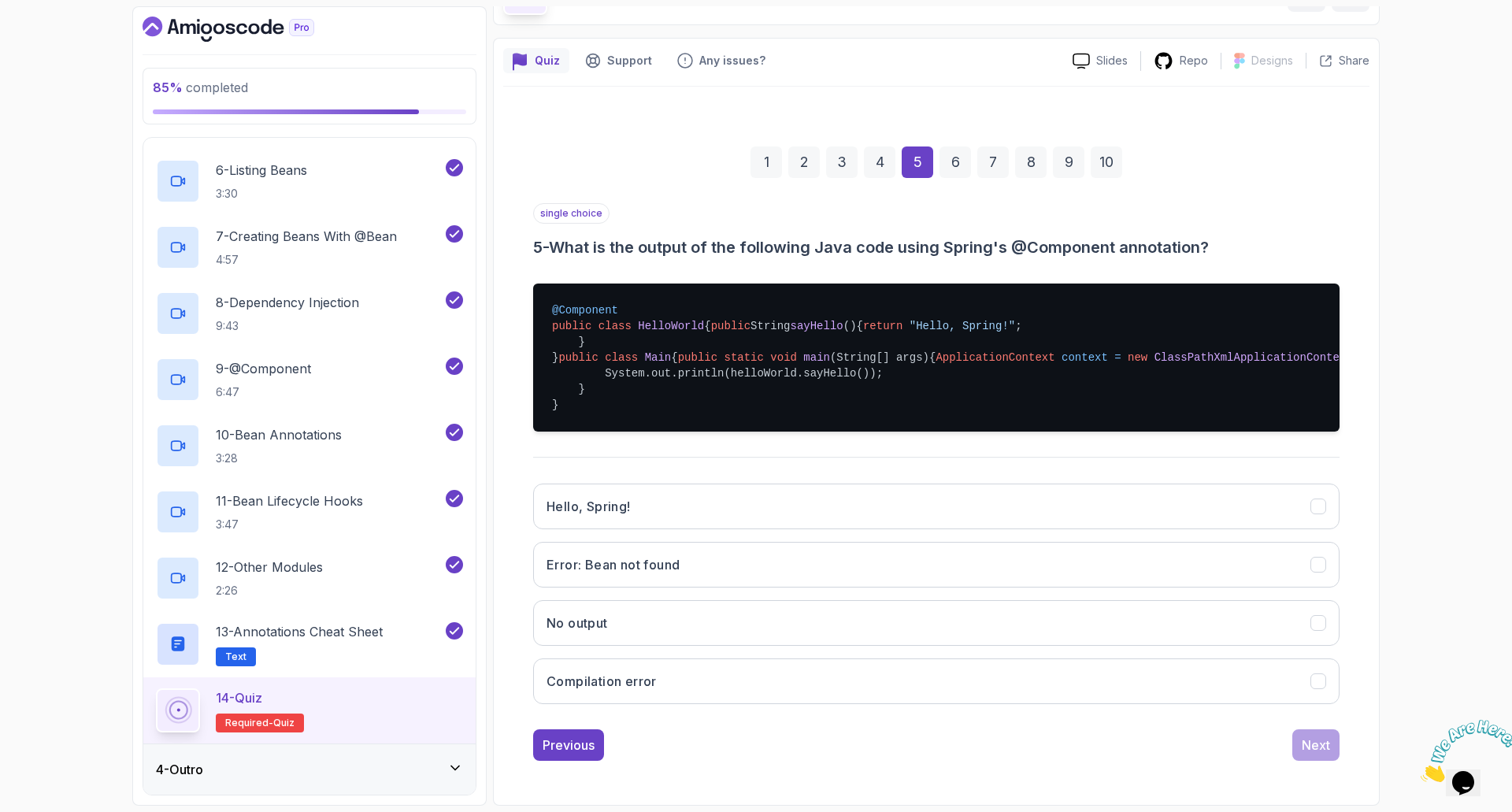
scroll to position [158, 0]
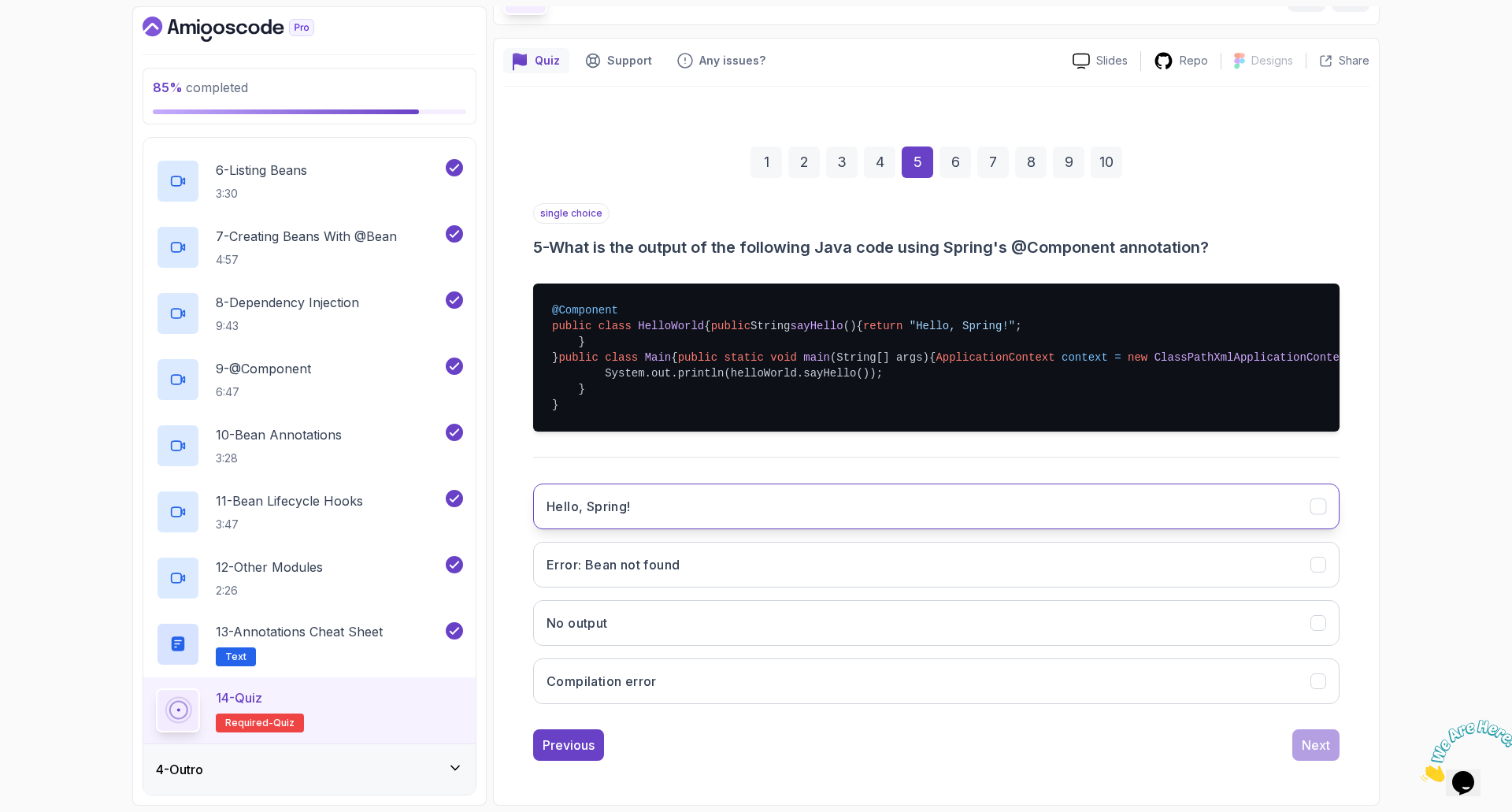
click at [707, 529] on button "Hello, Spring!" at bounding box center [937, 505] width 807 height 46
click at [1317, 755] on div "Next" at bounding box center [1316, 745] width 29 height 19
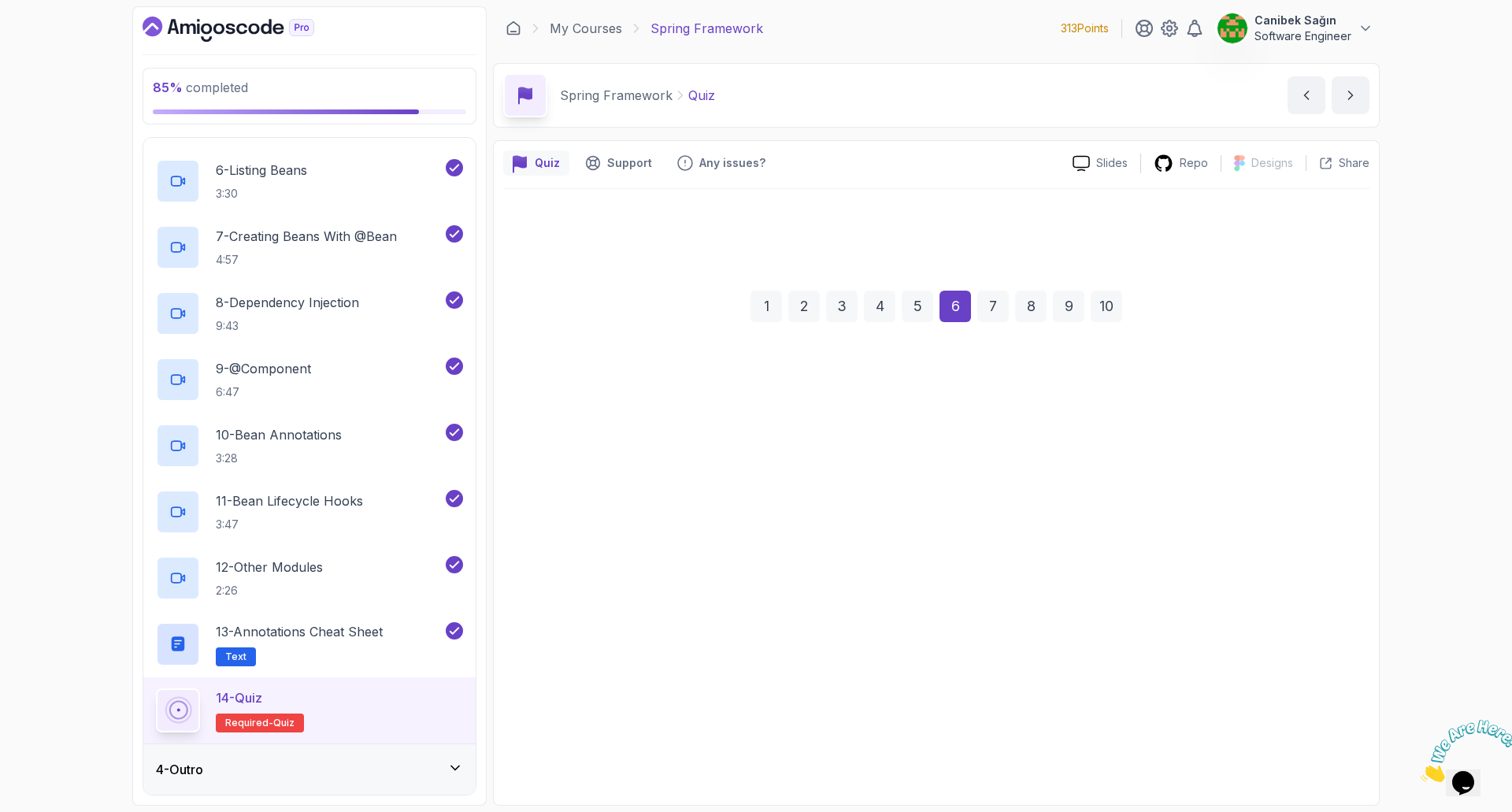
scroll to position [0, 0]
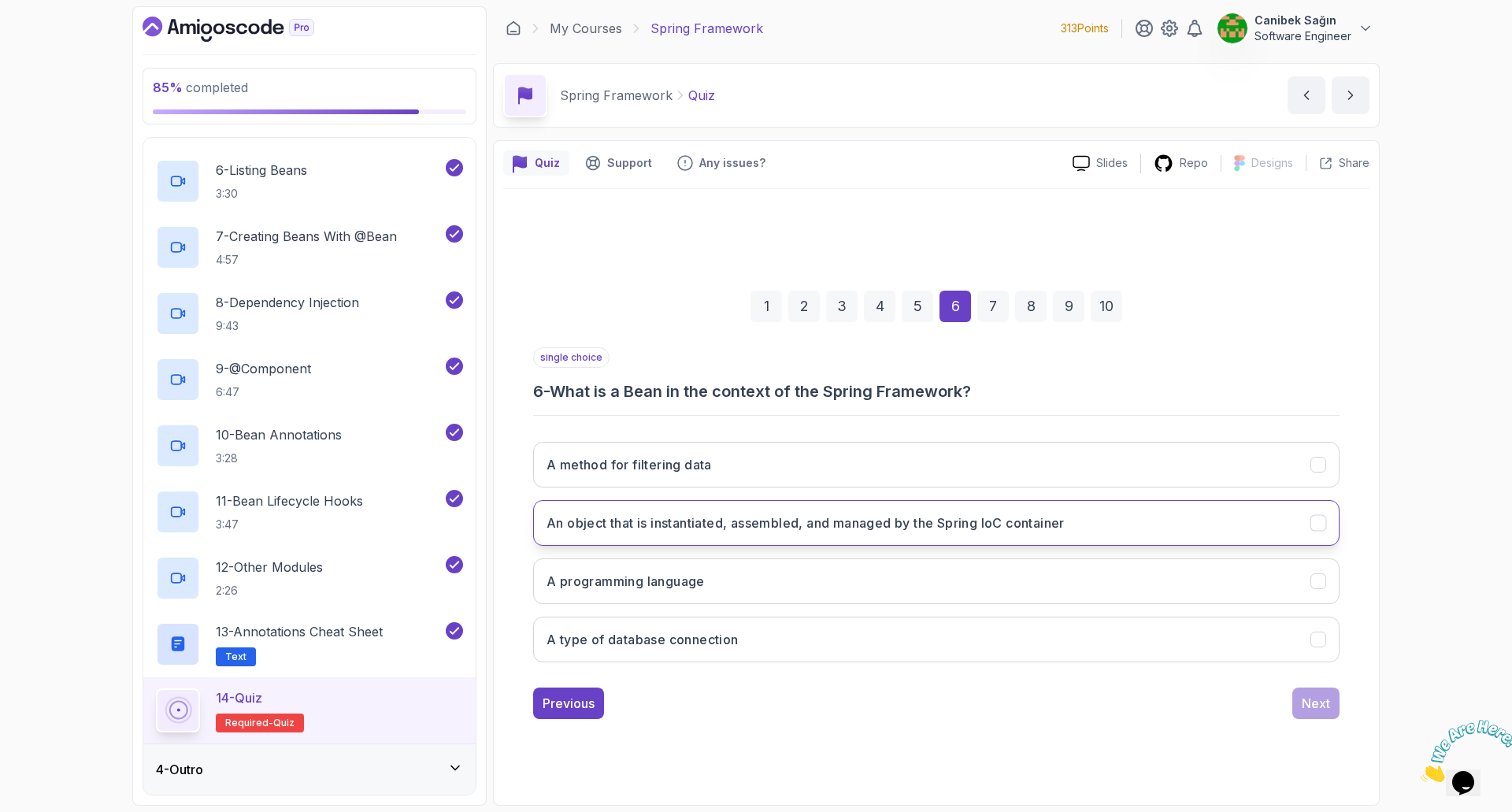
click at [750, 532] on button "An object that is instantiated, assembled, and managed by the Spring IoC contai…" at bounding box center [937, 523] width 807 height 46
click at [1313, 707] on div "Next" at bounding box center [1316, 703] width 29 height 19
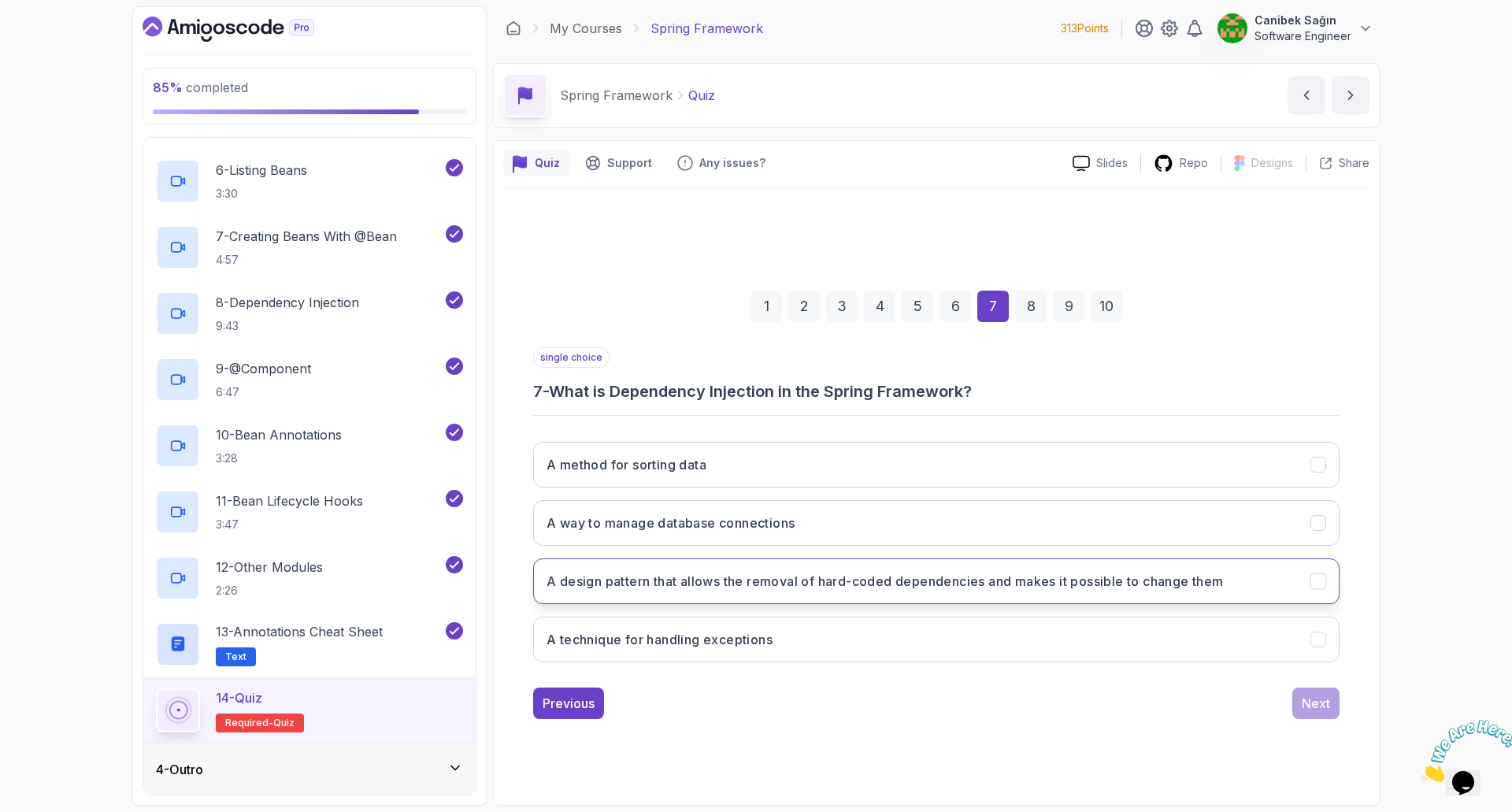
click at [680, 592] on button "A design pattern that allows the removal of hard-coded dependencies and makes i…" at bounding box center [937, 581] width 807 height 46
click at [1311, 704] on div "Next" at bounding box center [1316, 703] width 29 height 19
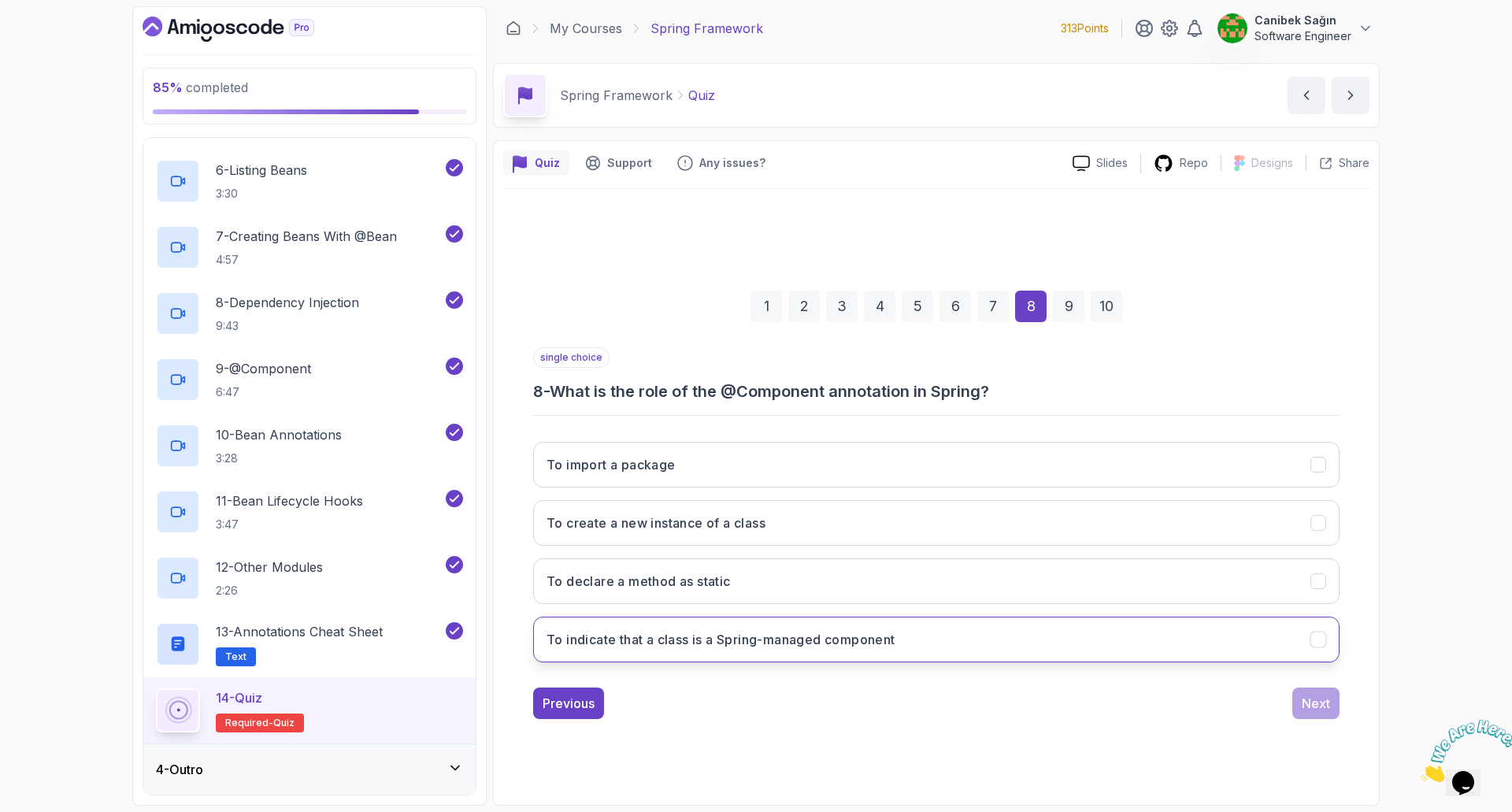
click at [1066, 644] on button "To indicate that a class is a Spring-managed component" at bounding box center [937, 639] width 807 height 46
click at [1316, 703] on div "Next" at bounding box center [1316, 703] width 29 height 19
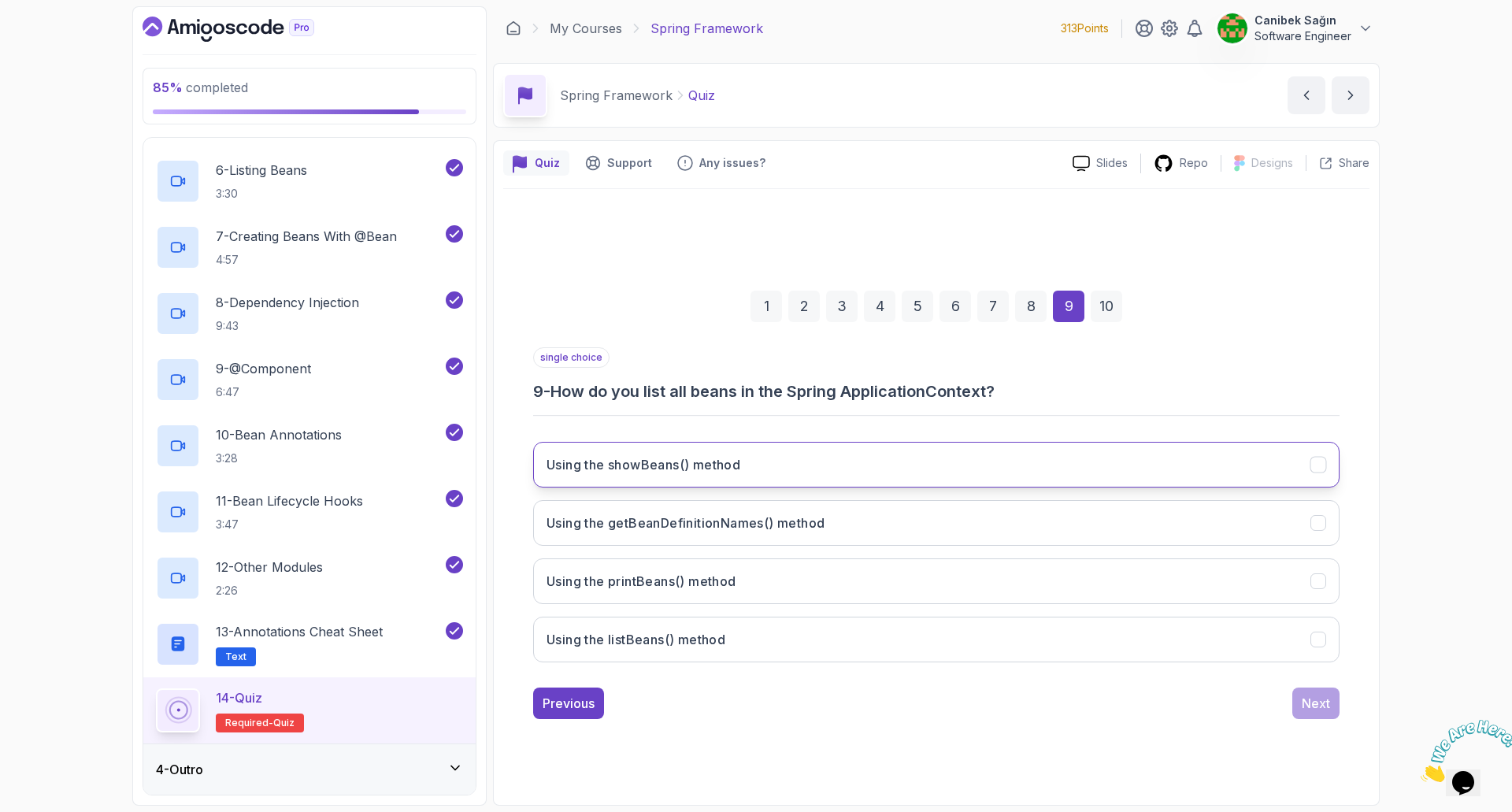
click at [730, 464] on h3 "Using the showBeans() method" at bounding box center [644, 464] width 194 height 19
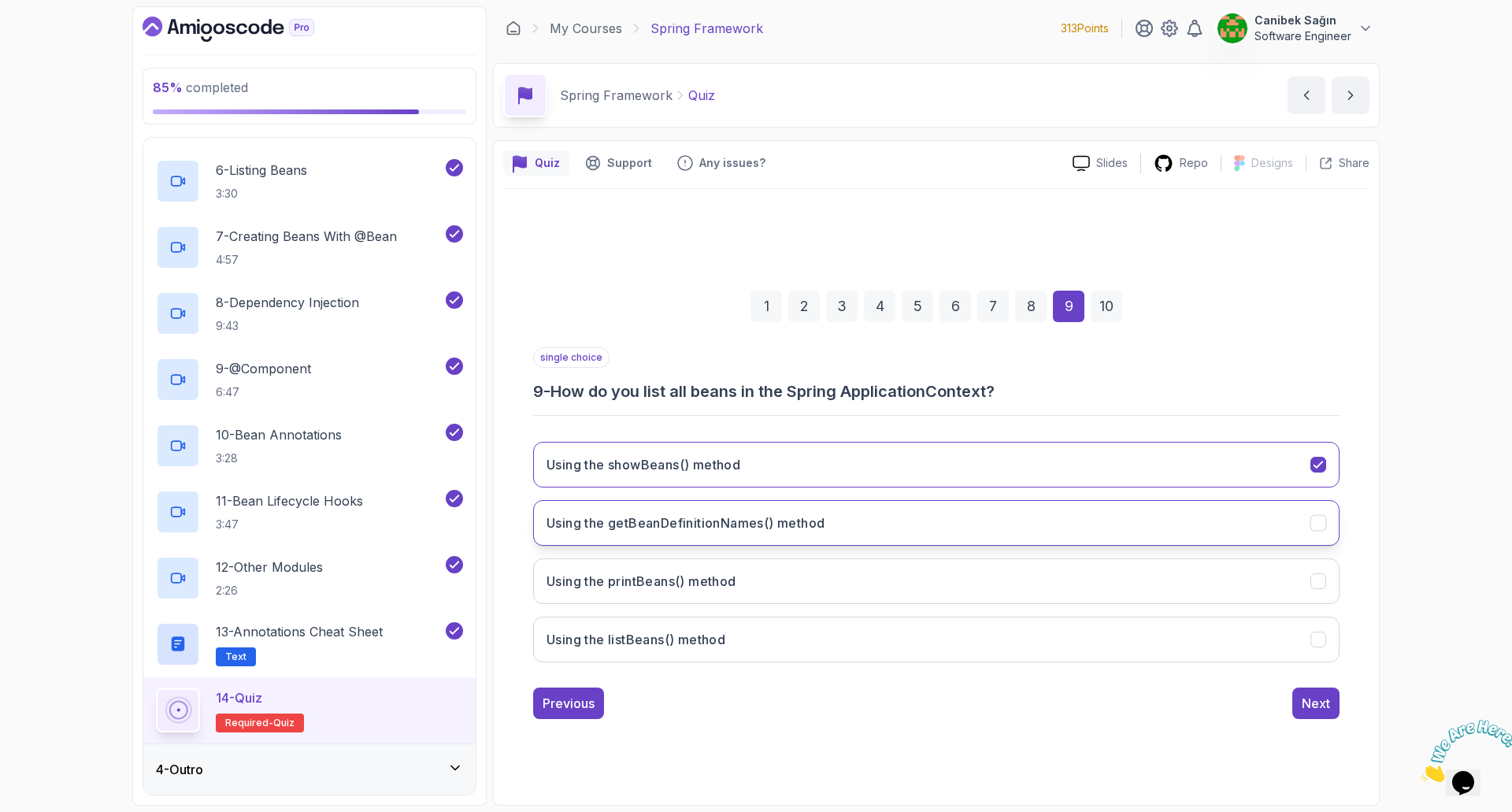
click at [691, 523] on h3 "Using the getBeanDefinitionNames() method" at bounding box center [686, 523] width 278 height 19
click at [1315, 710] on div "Next" at bounding box center [1316, 703] width 29 height 19
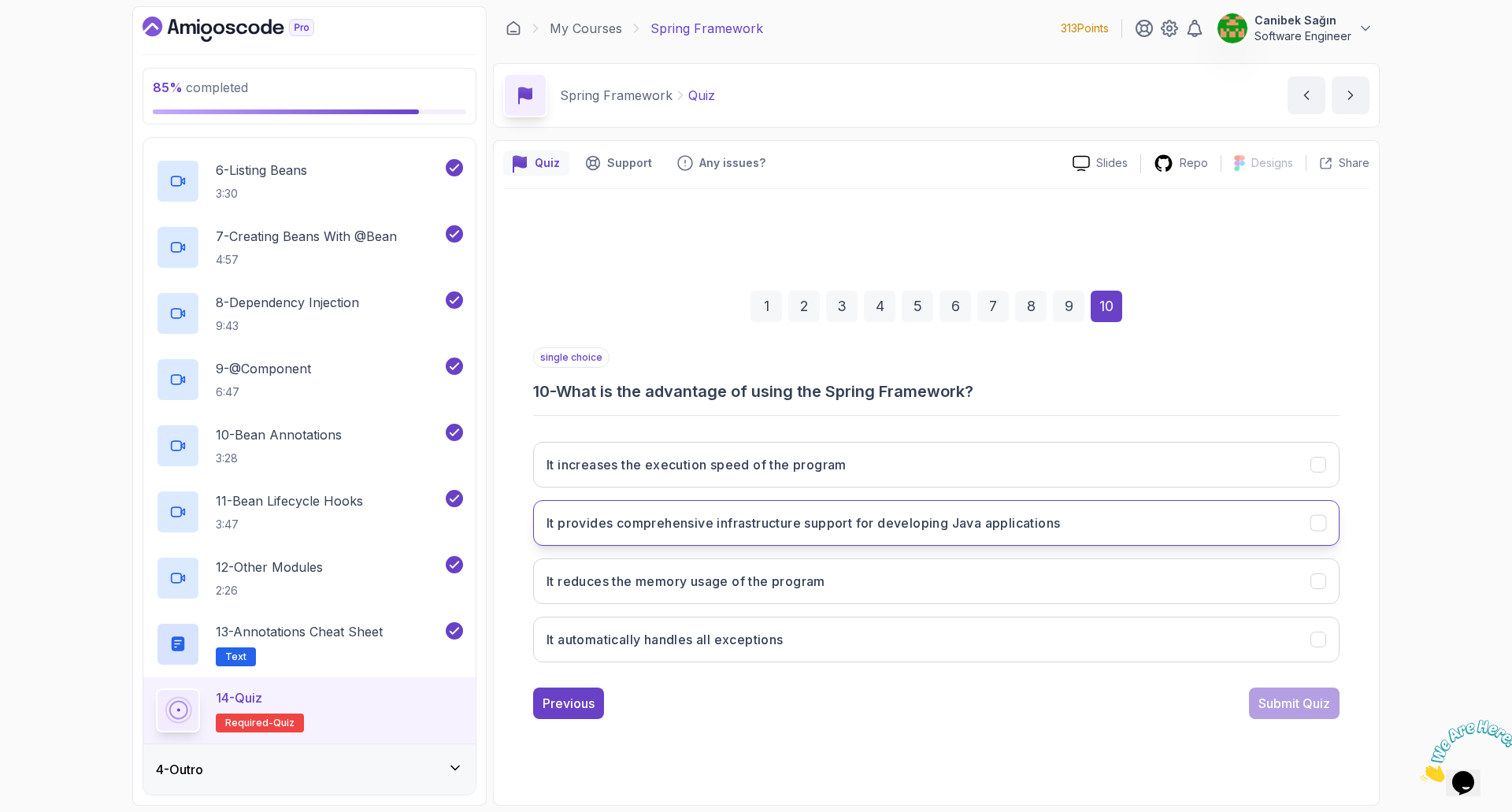
click at [869, 531] on h3 "It provides comprehensive infrastructure support for developing Java applicatio…" at bounding box center [803, 523] width 514 height 19
click at [1317, 701] on div "Submit Quiz" at bounding box center [1294, 703] width 72 height 19
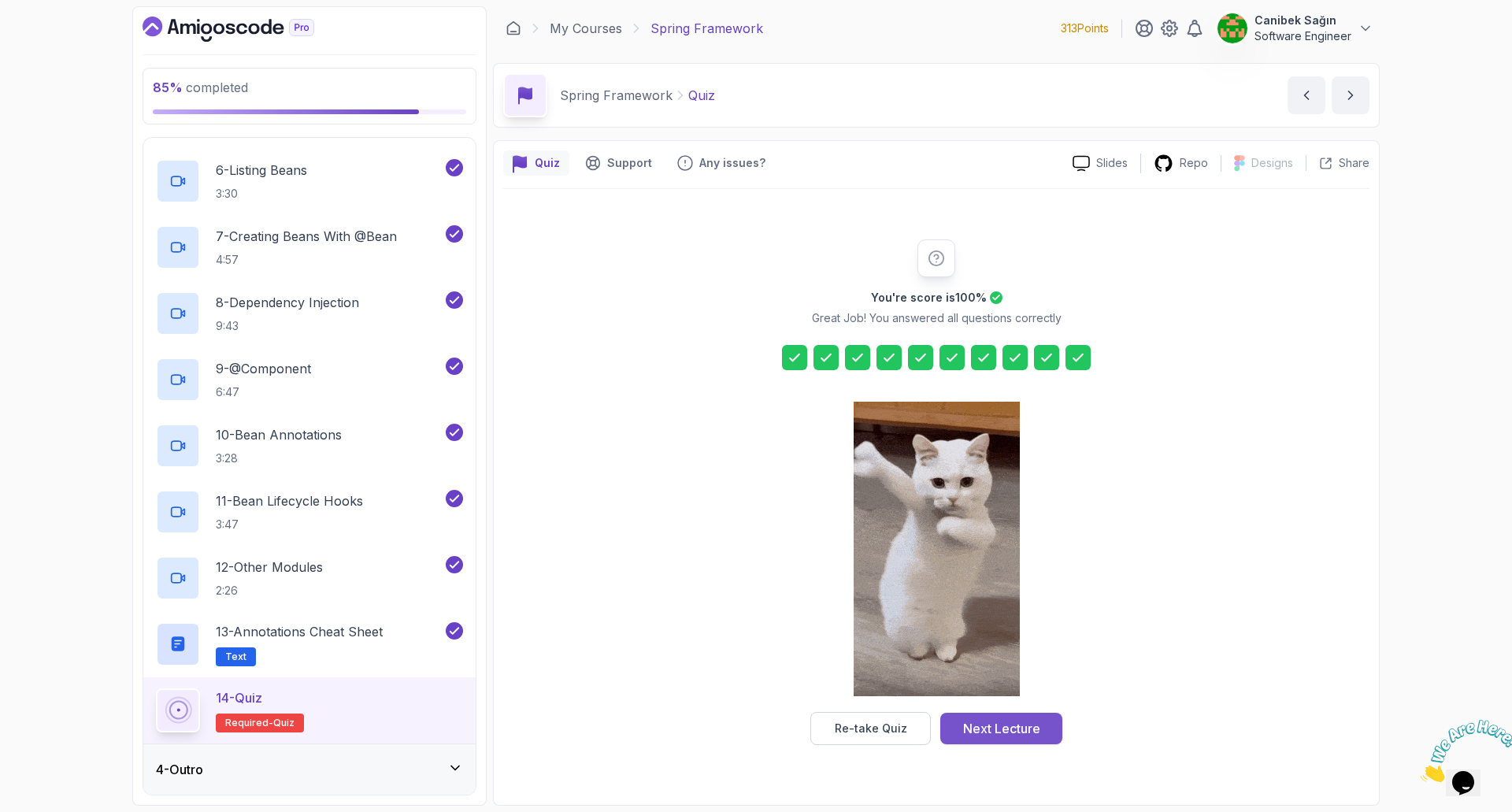
click at [980, 724] on div "Next Lecture" at bounding box center [1002, 728] width 77 height 19
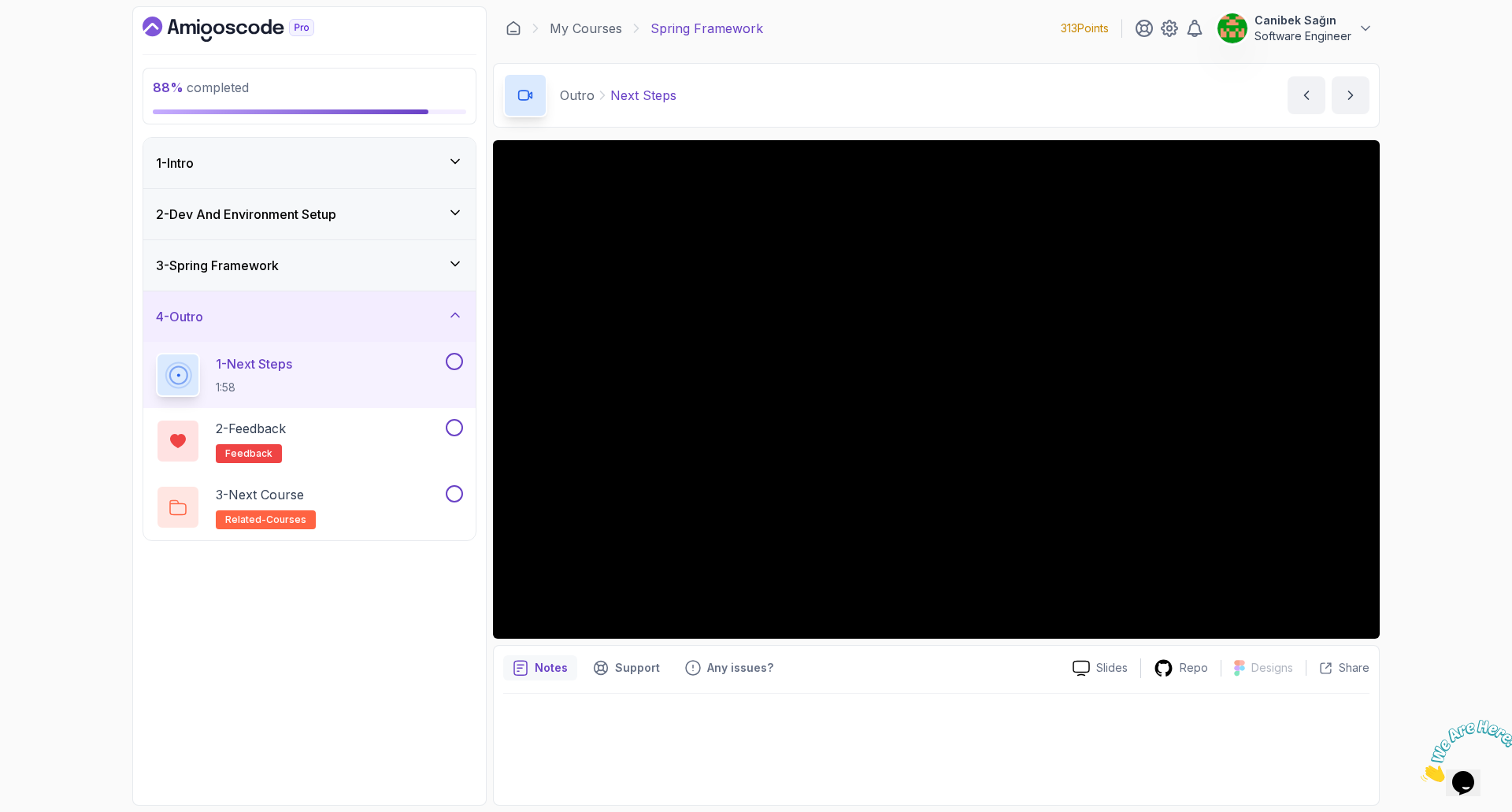
click at [320, 140] on div "1 - Intro" at bounding box center [309, 163] width 333 height 50
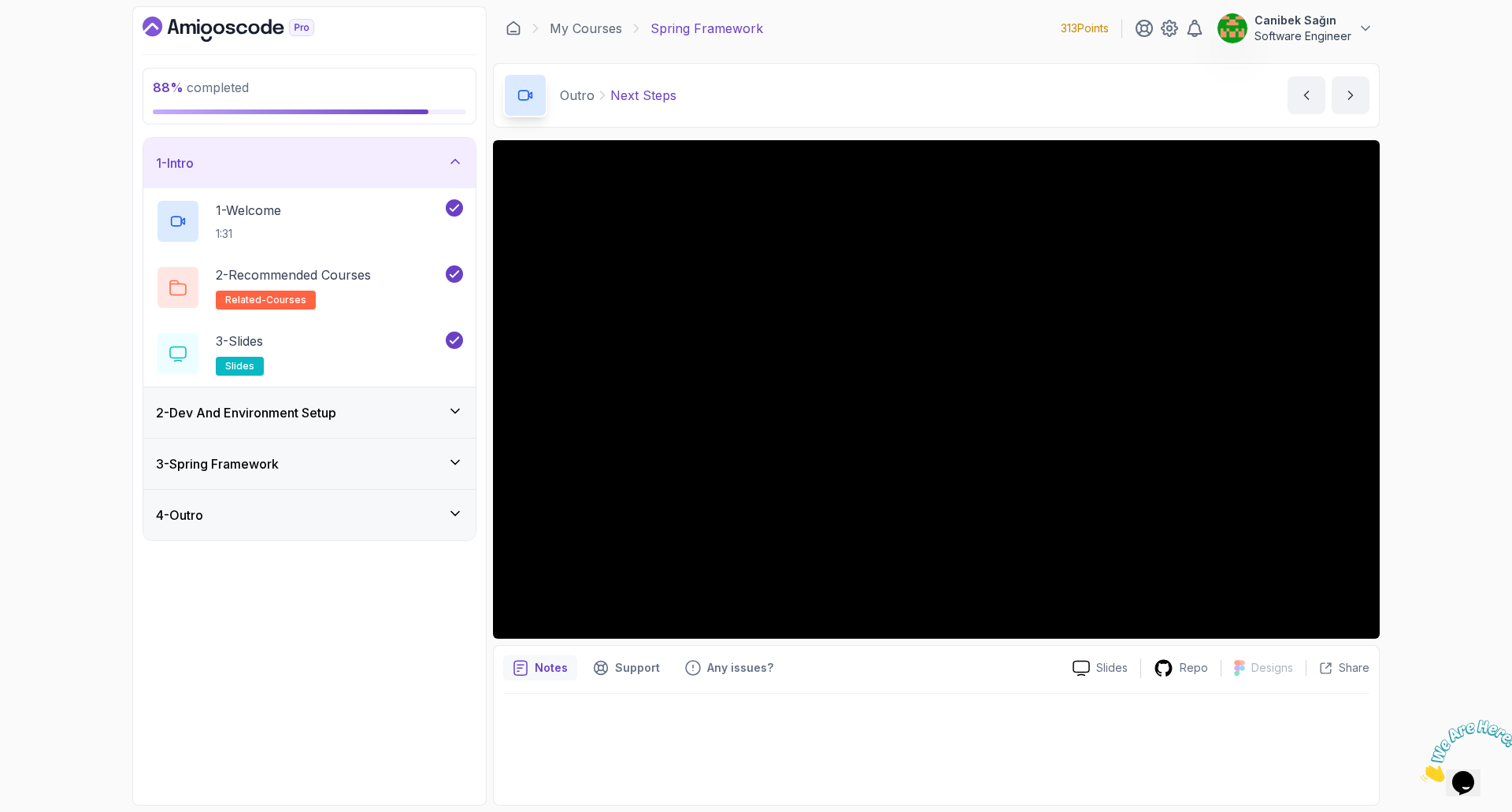
click at [346, 399] on div "2 - Dev And Environment Setup" at bounding box center [309, 412] width 333 height 50
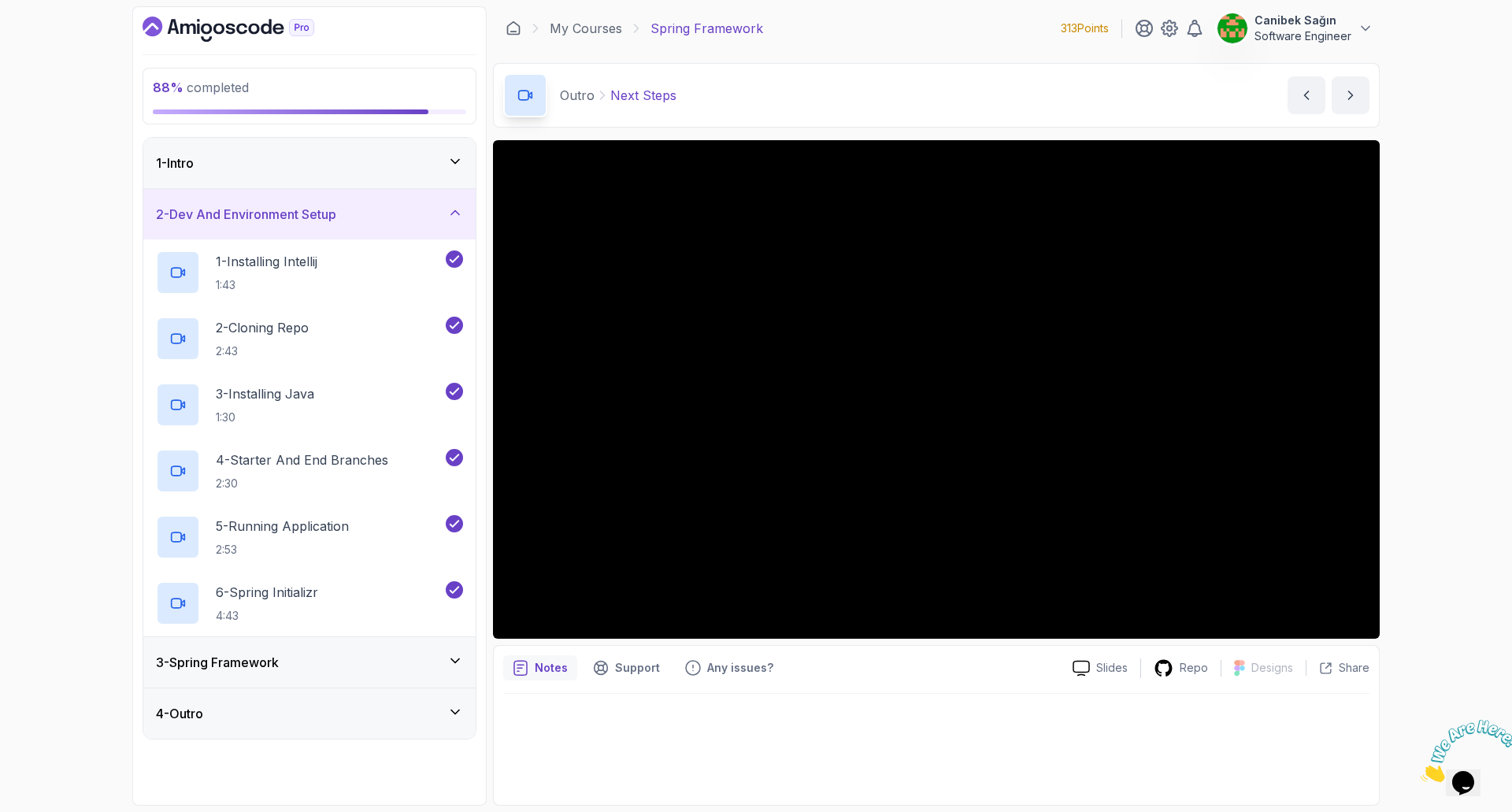
click at [350, 652] on div "3 - Spring Framework" at bounding box center [309, 662] width 333 height 50
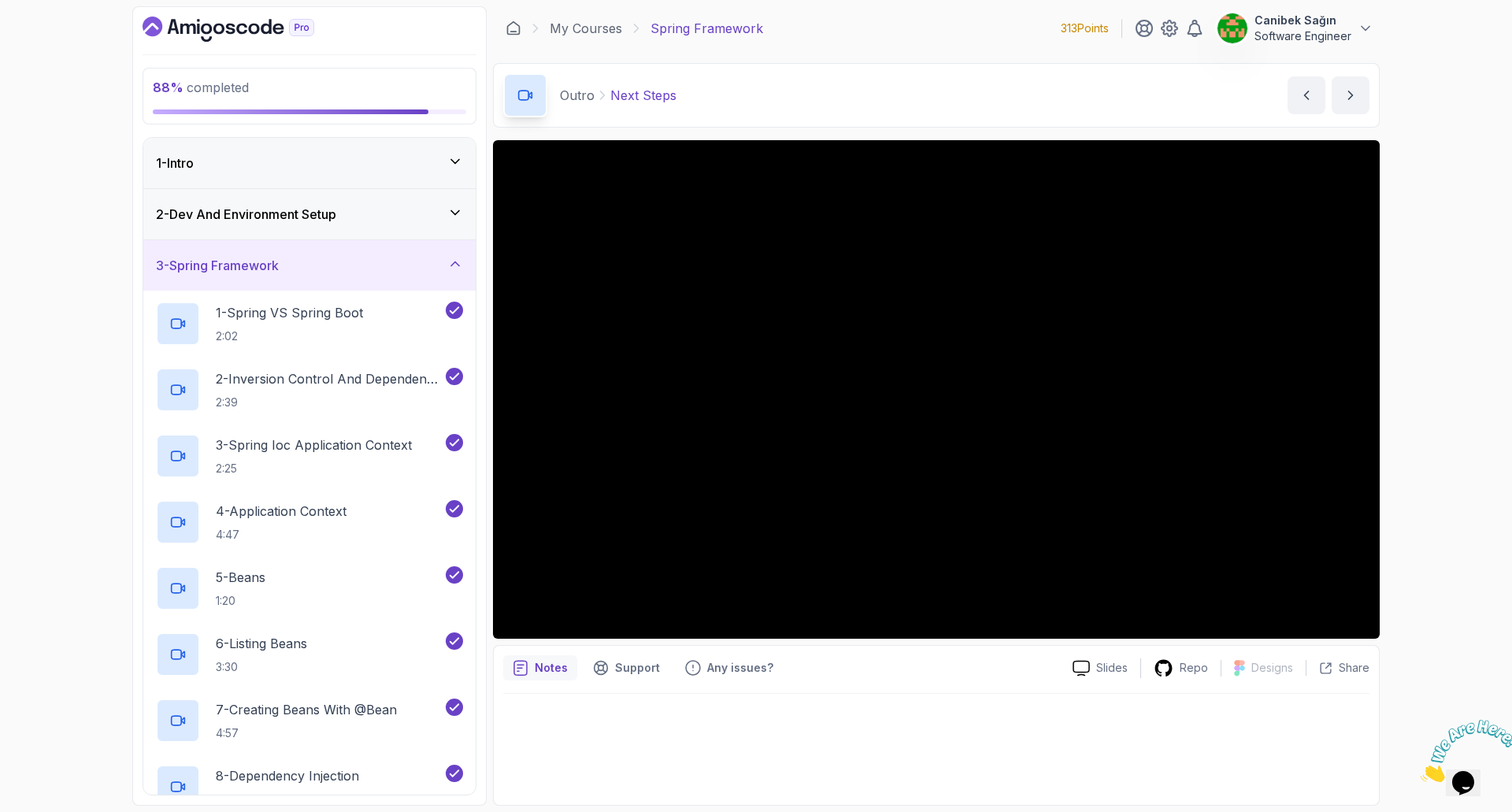
click at [374, 250] on div "3 - Spring Framework" at bounding box center [309, 265] width 333 height 50
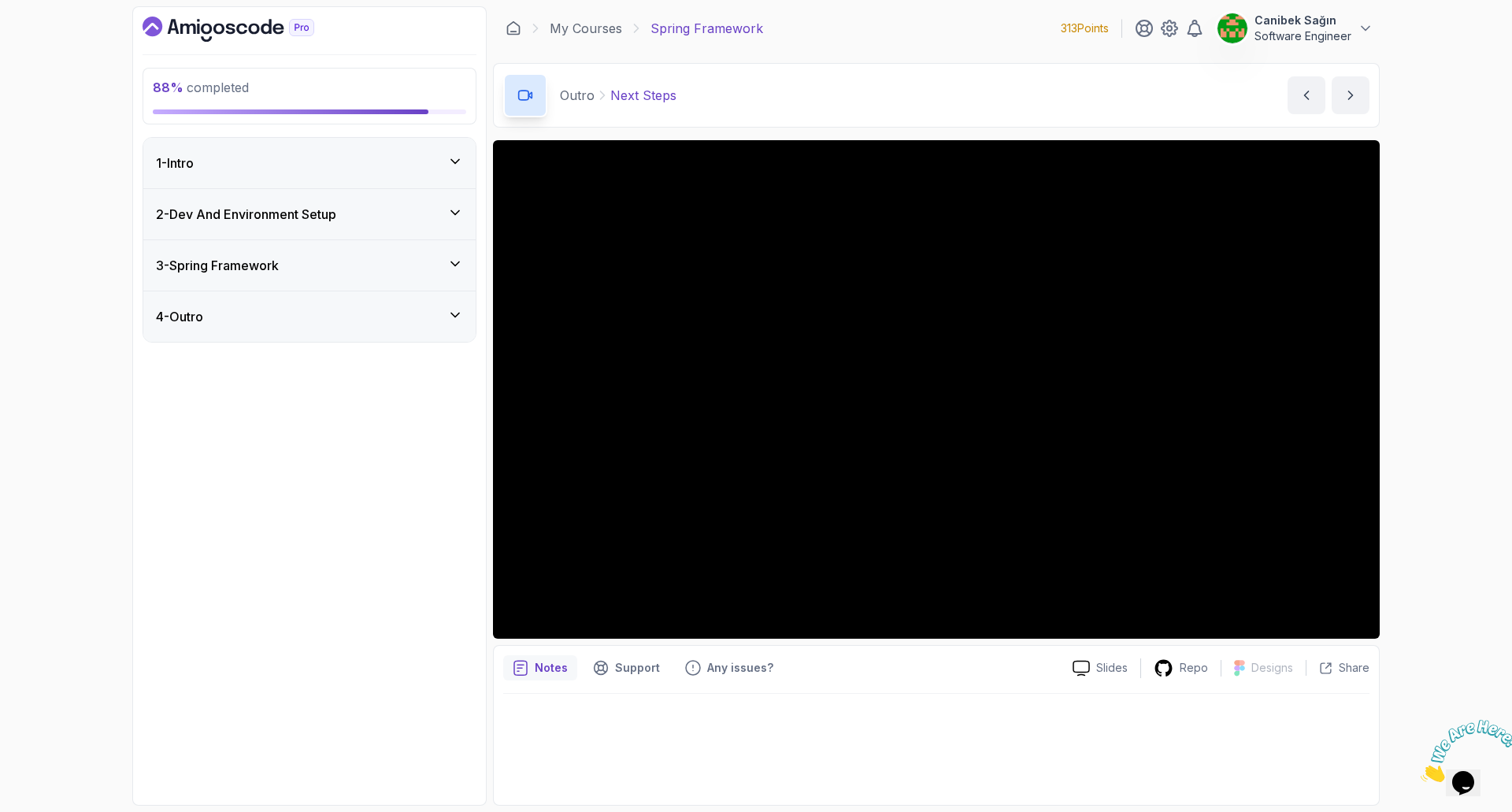
click at [370, 300] on div "4 - Outro" at bounding box center [309, 316] width 333 height 50
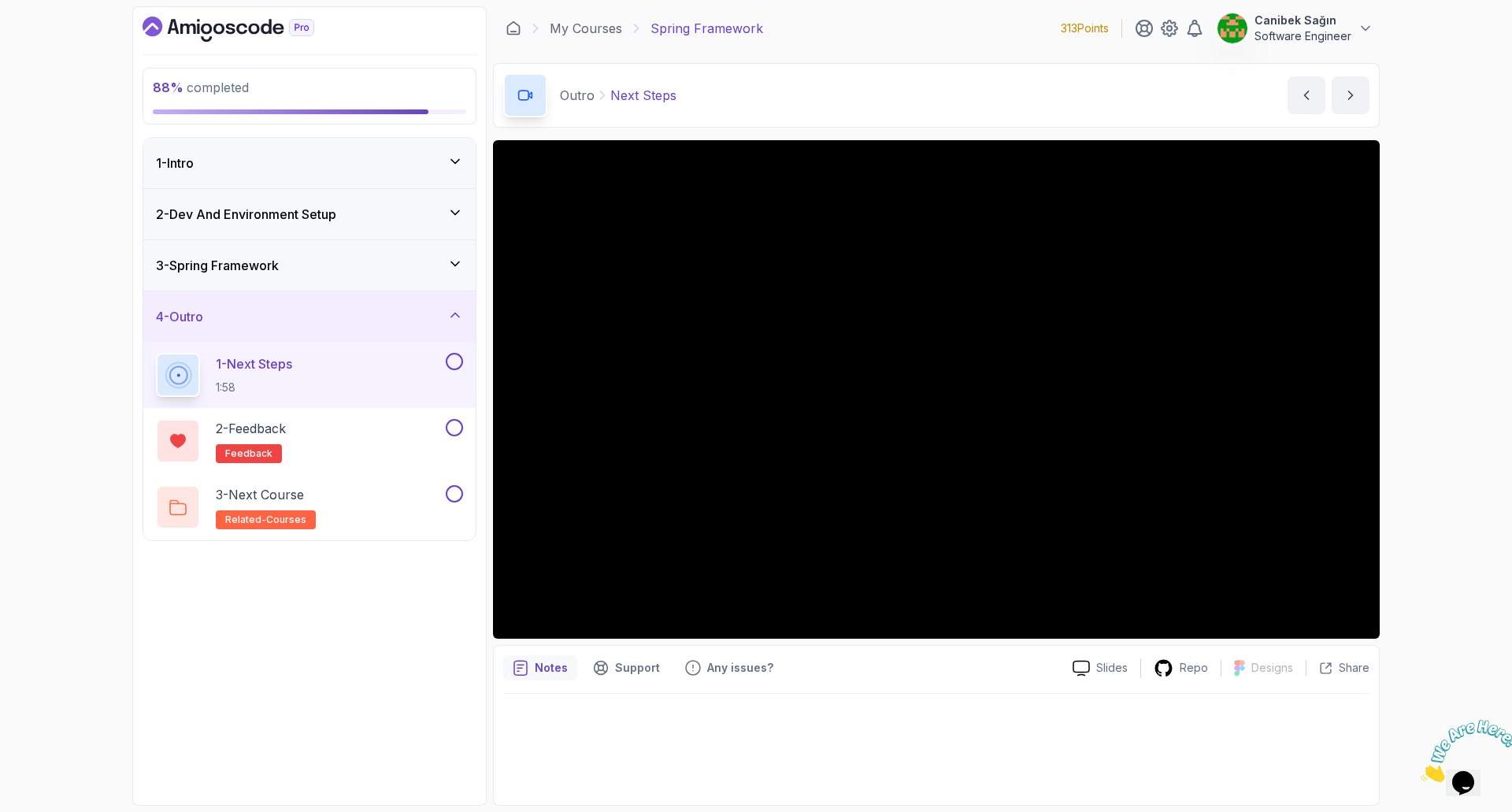
click at [451, 362] on button at bounding box center [454, 361] width 17 height 17
click at [449, 428] on button at bounding box center [454, 427] width 17 height 17
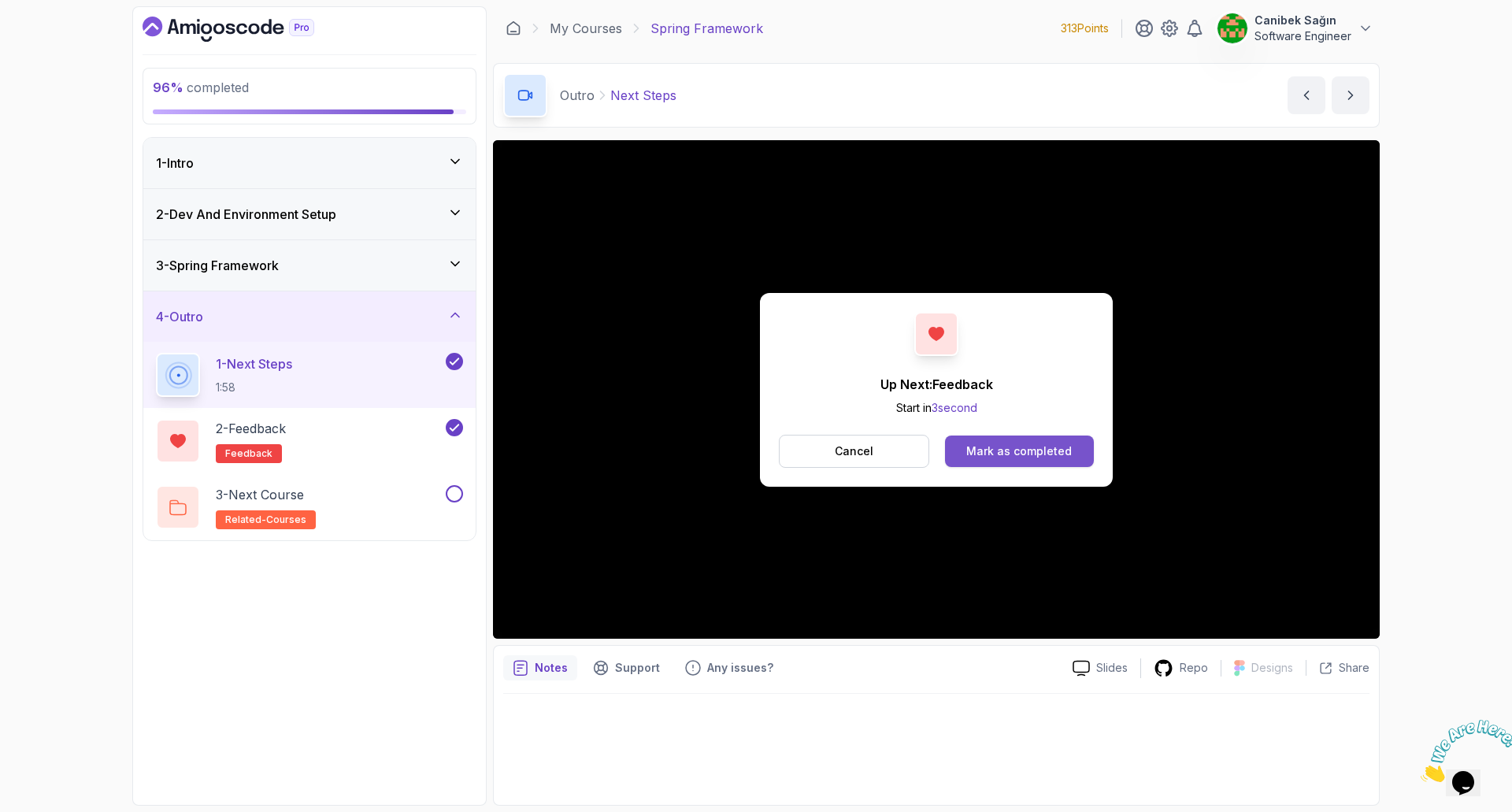
click at [1046, 452] on div "Mark as completed" at bounding box center [1019, 452] width 106 height 16
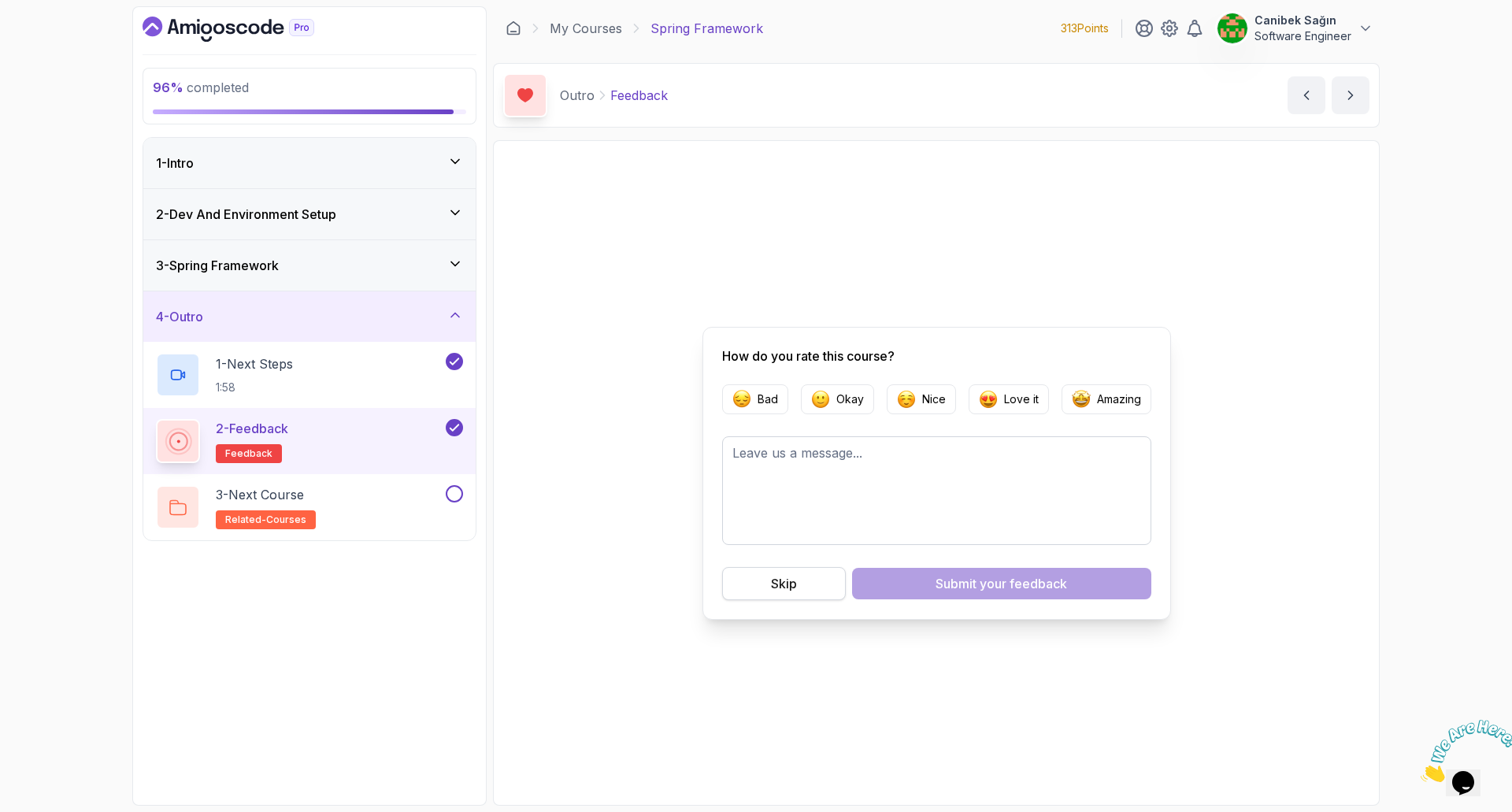
click at [784, 586] on div "Skip" at bounding box center [783, 583] width 26 height 19
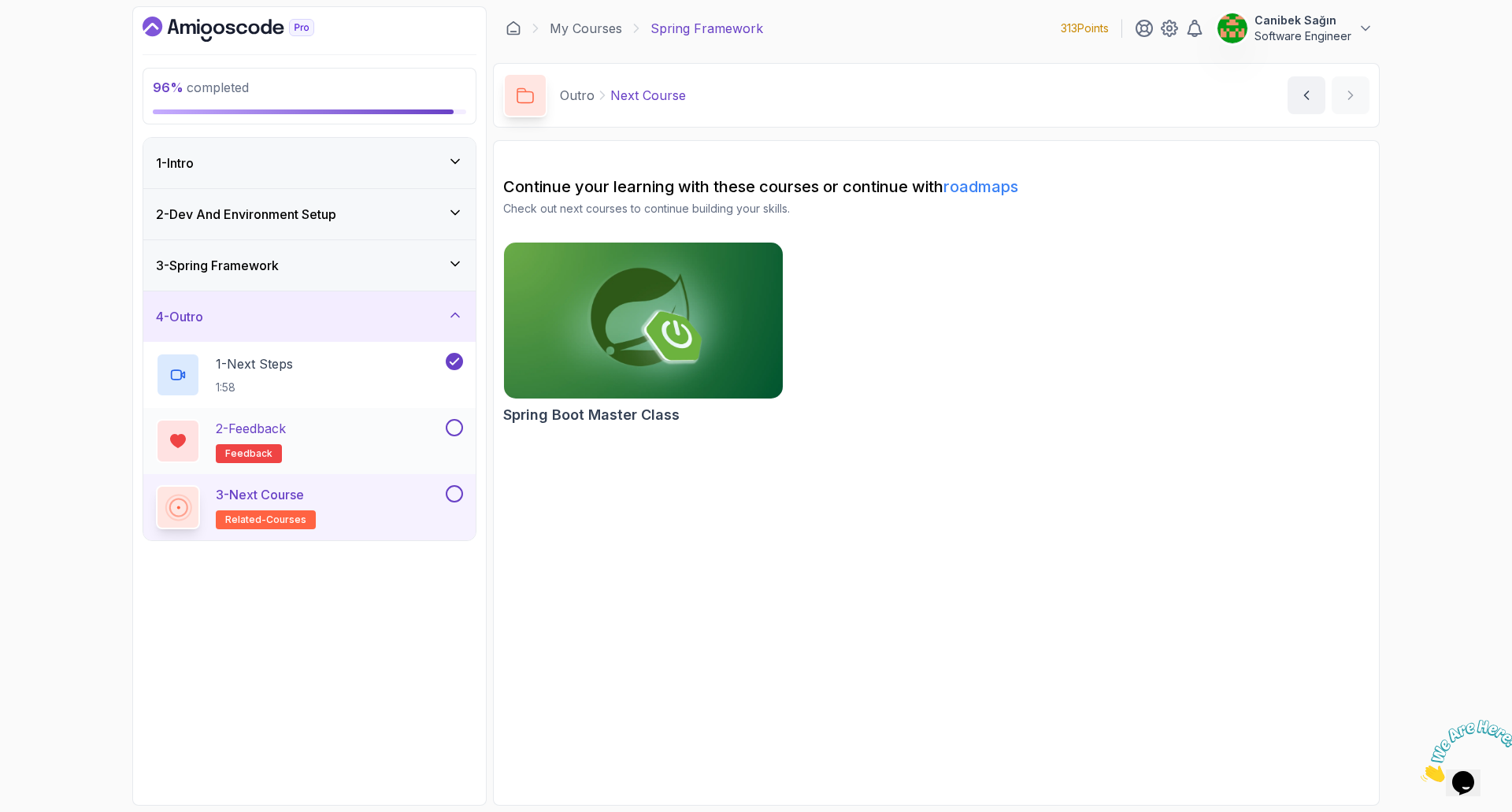
click at [445, 428] on button at bounding box center [454, 427] width 17 height 17
click at [412, 520] on div "3 - Next Course related-courses" at bounding box center [299, 506] width 287 height 44
click at [410, 513] on div "3 - Next Course related-courses" at bounding box center [299, 506] width 287 height 44
click at [445, 500] on div at bounding box center [453, 493] width 21 height 17
click at [460, 489] on button at bounding box center [454, 493] width 17 height 17
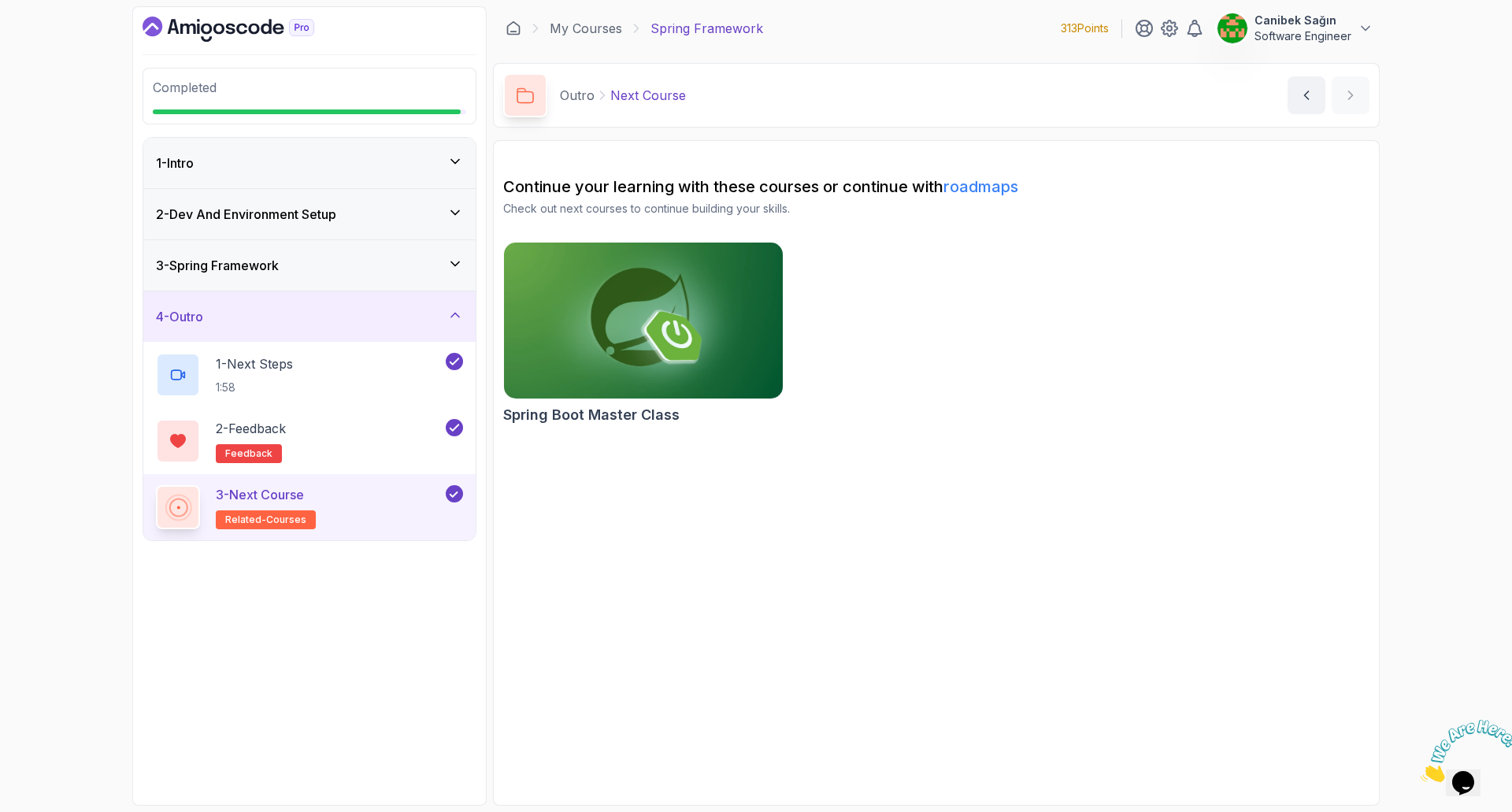
click at [451, 497] on div "Completed 1 - Intro 2 - Dev And Environment Setup 3 - Spring Framework 4 - Outr…" at bounding box center [756, 406] width 1512 height 812
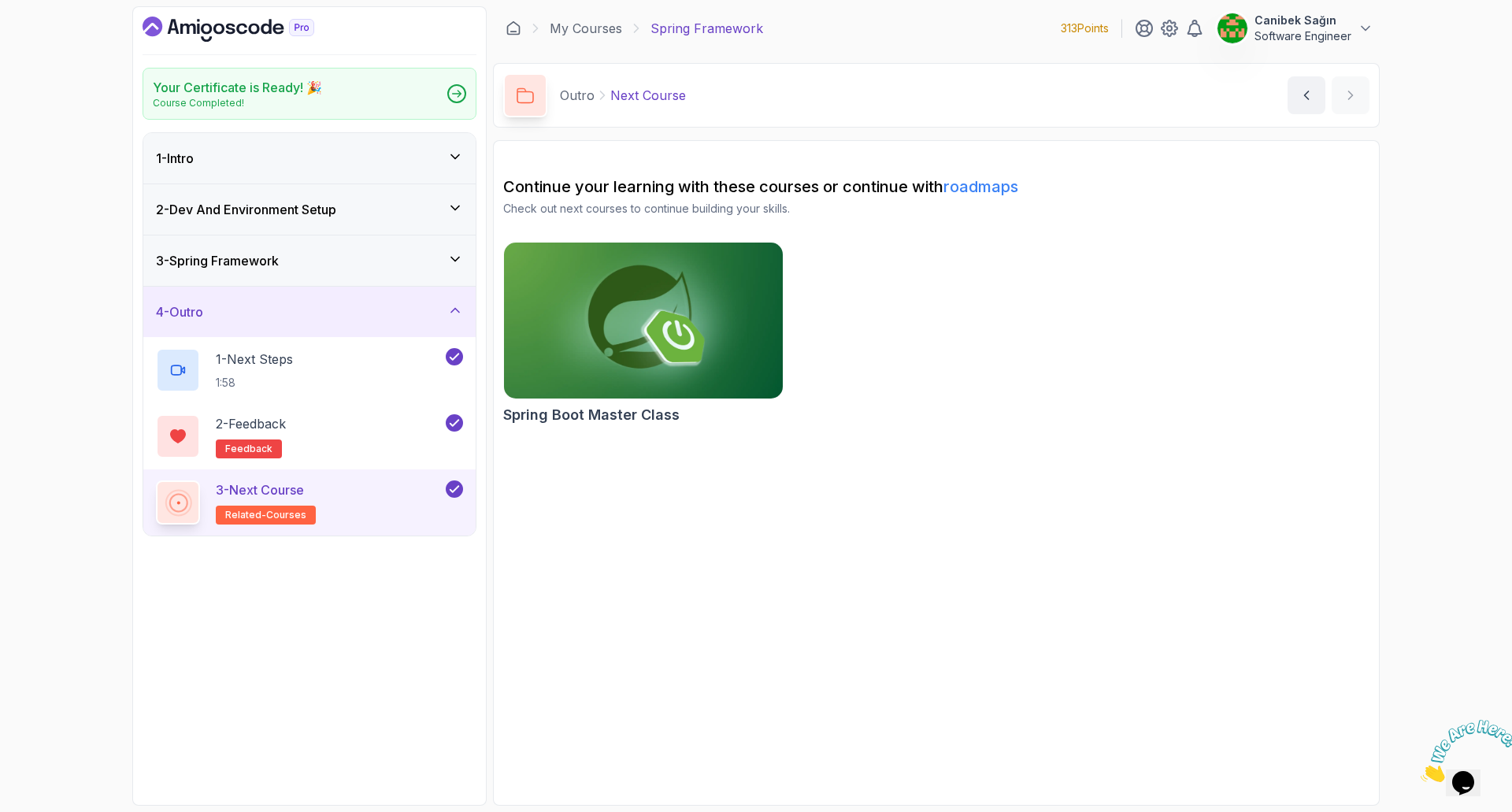
click at [566, 334] on img at bounding box center [643, 320] width 293 height 164
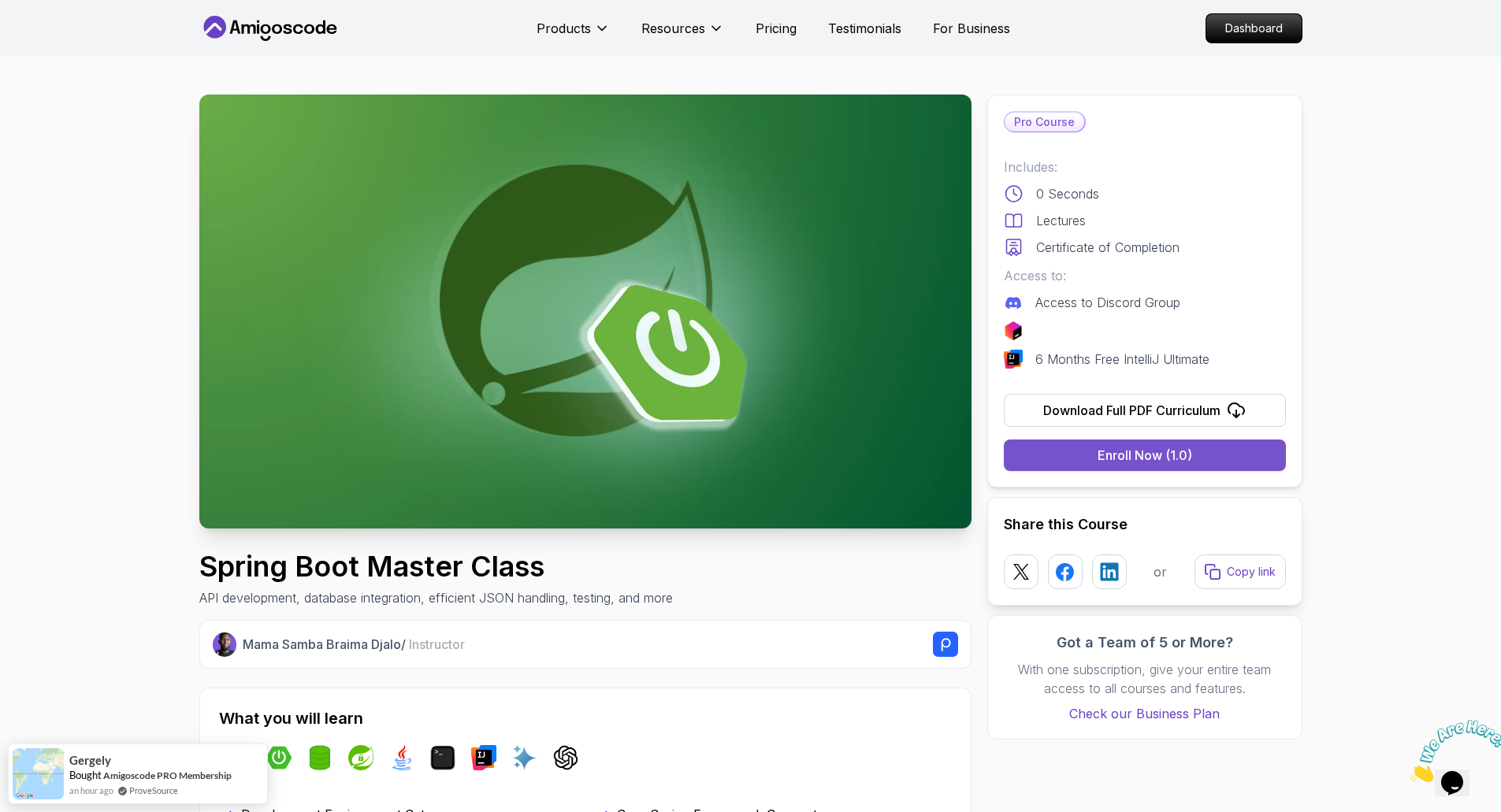
click at [1109, 451] on div "Enroll Now (1.0)" at bounding box center [1144, 454] width 94 height 19
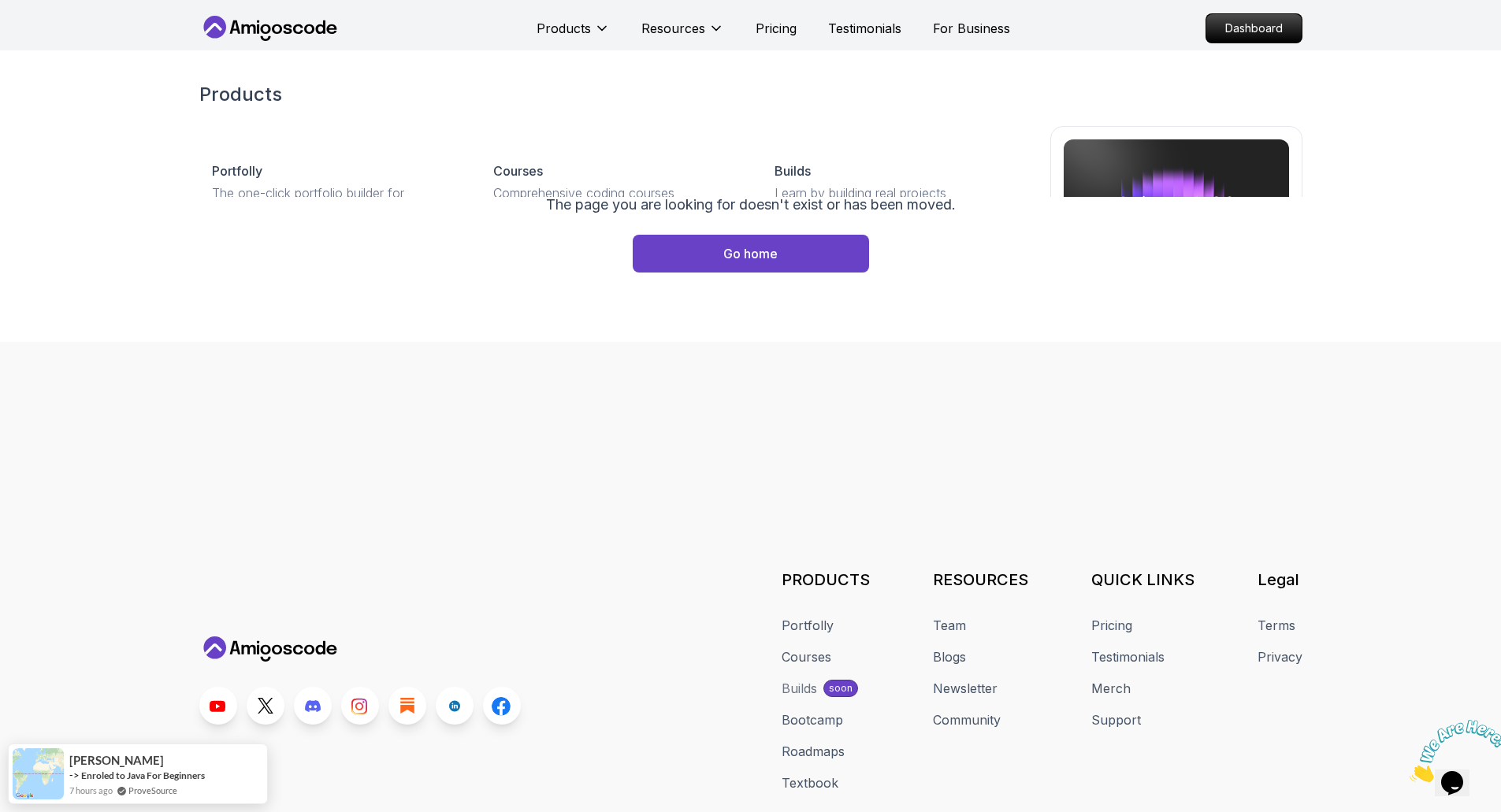
click at [322, 25] on icon at bounding box center [319, 27] width 10 height 13
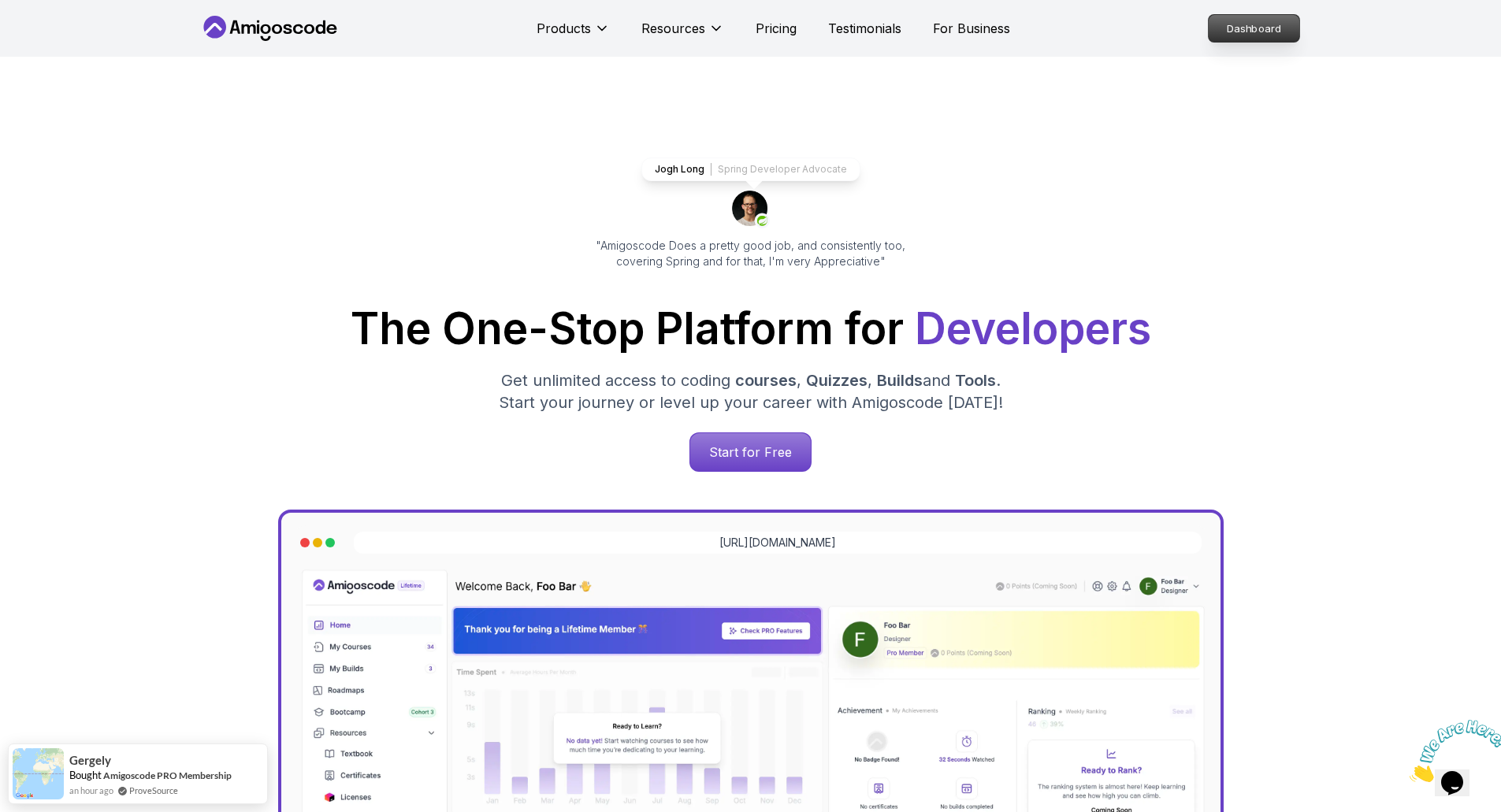
click at [1250, 31] on p "Dashboard" at bounding box center [1254, 29] width 91 height 27
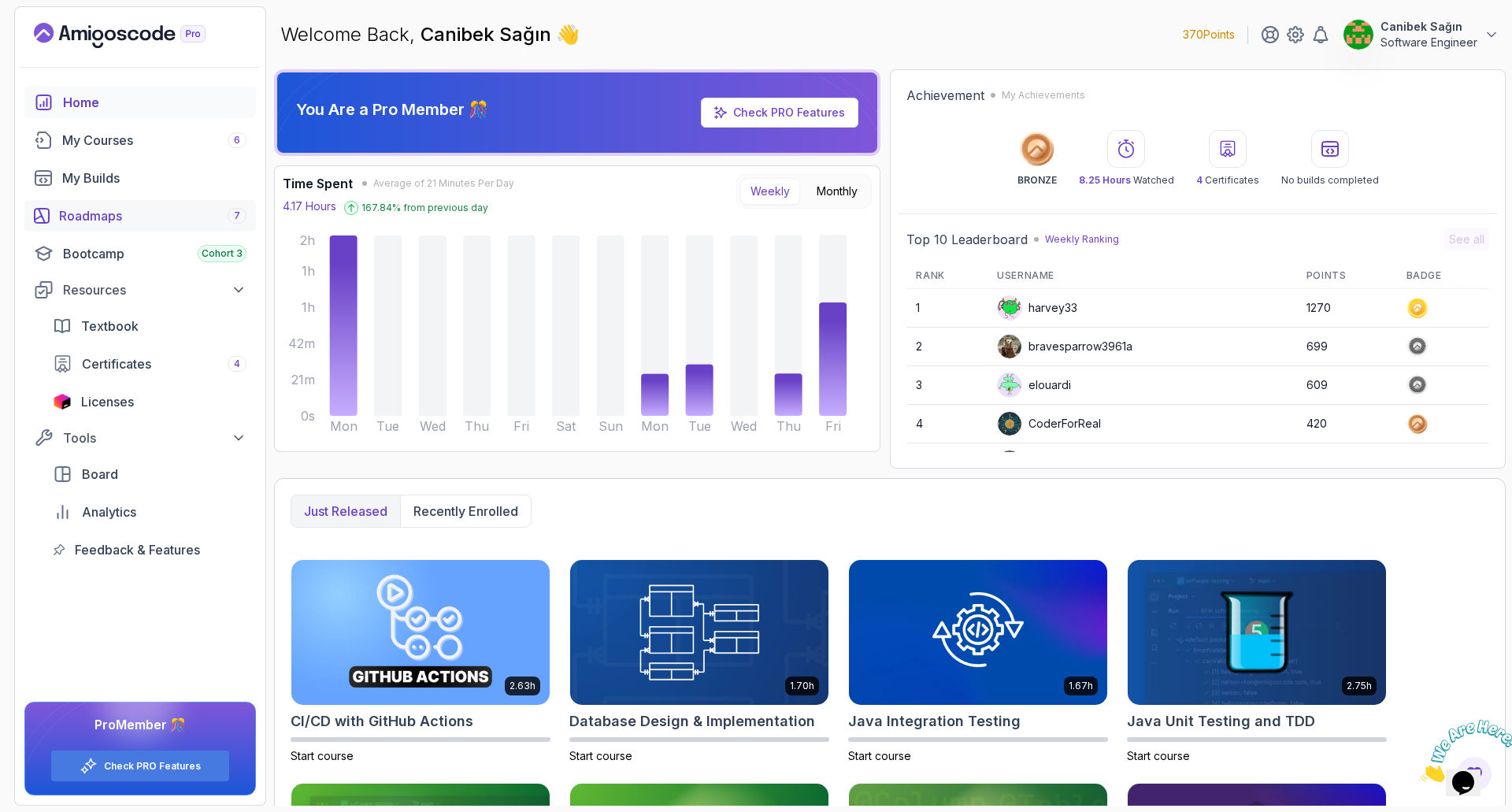
click at [127, 215] on div "Roadmaps 7" at bounding box center [152, 215] width 187 height 19
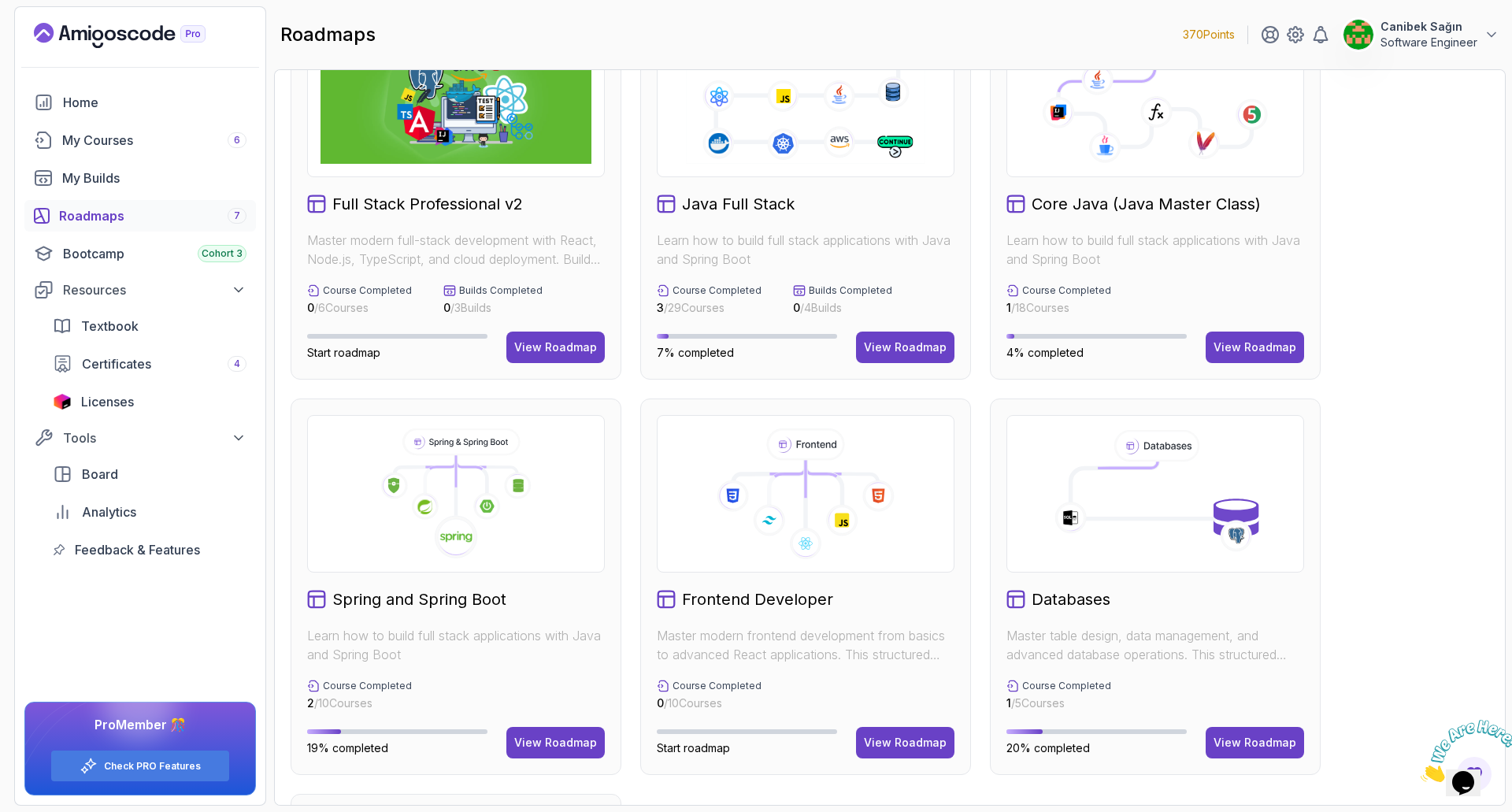
scroll to position [158, 0]
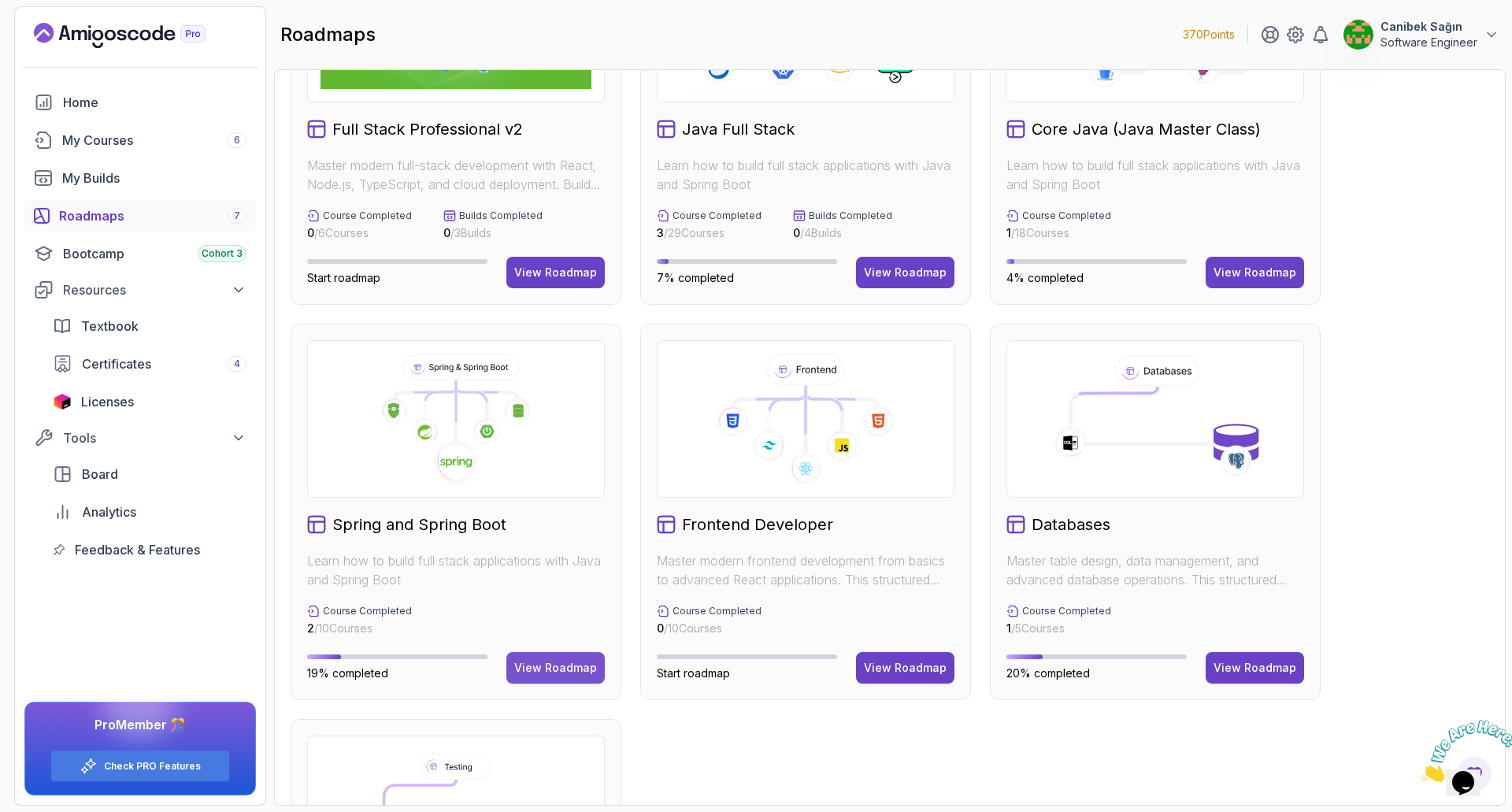
click at [561, 657] on button "View Roadmap" at bounding box center [556, 668] width 99 height 31
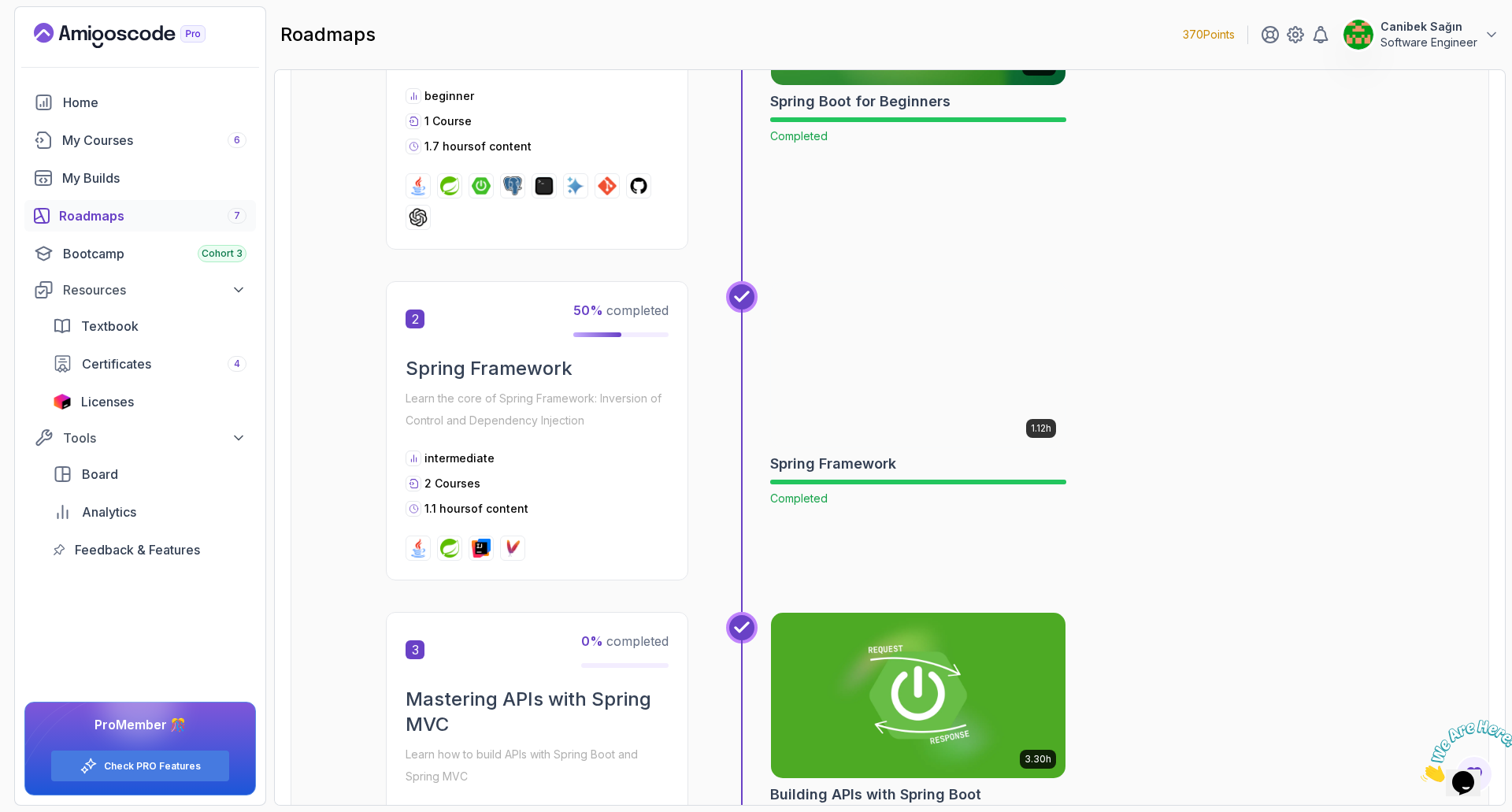
scroll to position [621, 0]
